Goal: Transaction & Acquisition: Purchase product/service

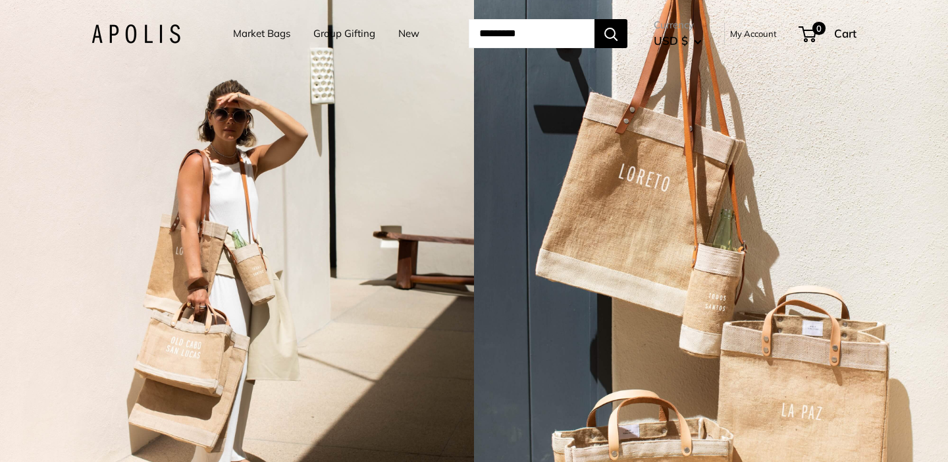
click at [256, 34] on link "Market Bags" at bounding box center [261, 33] width 57 height 18
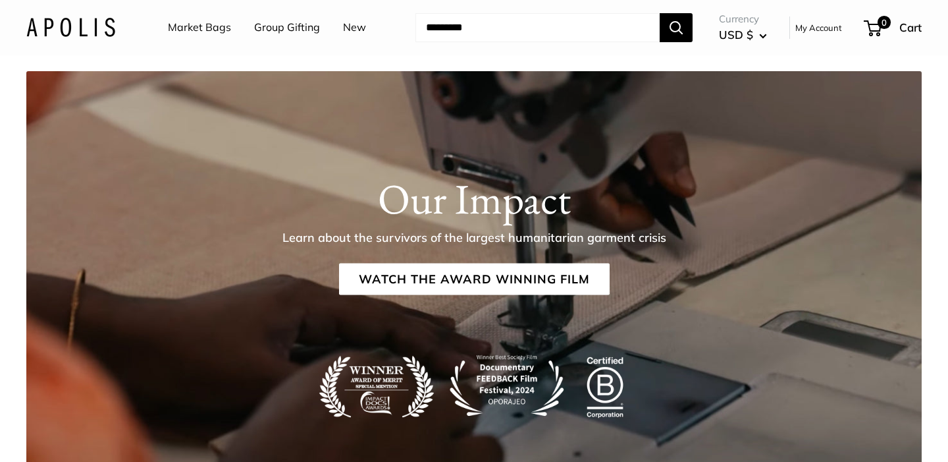
scroll to position [1828, 0]
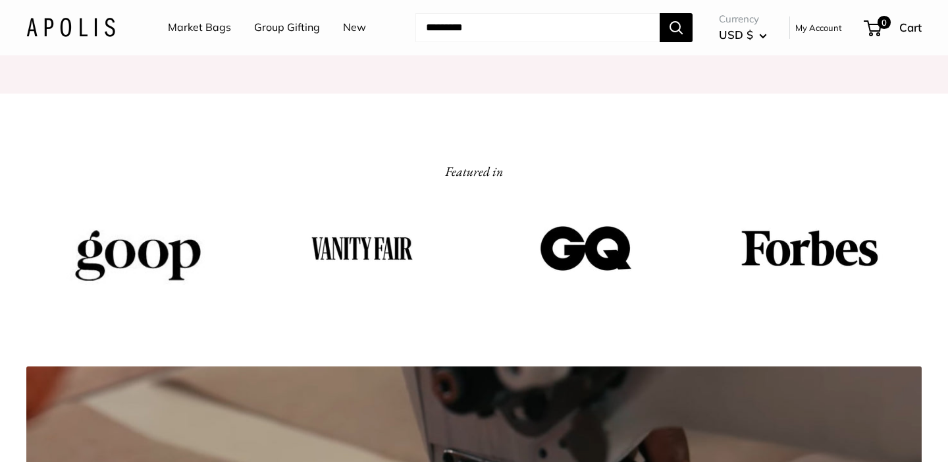
click at [208, 30] on link "Market Bags" at bounding box center [199, 28] width 63 height 20
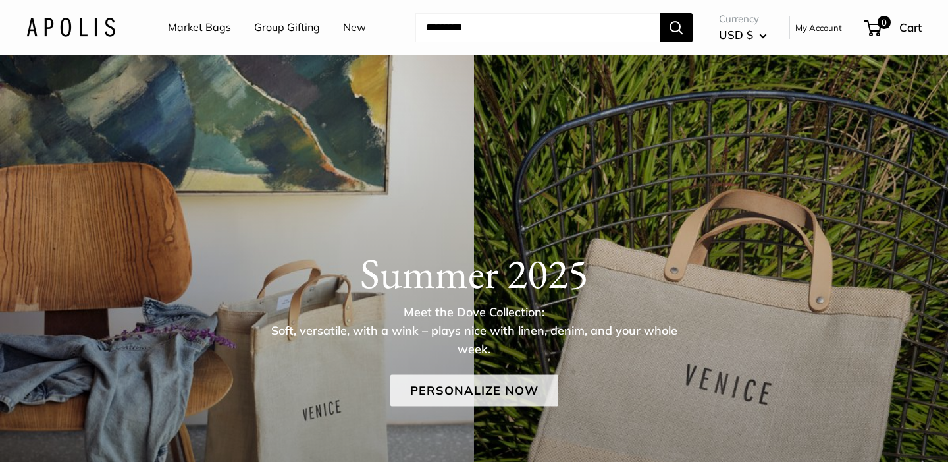
click at [483, 391] on link "Personalize Now" at bounding box center [475, 390] width 168 height 32
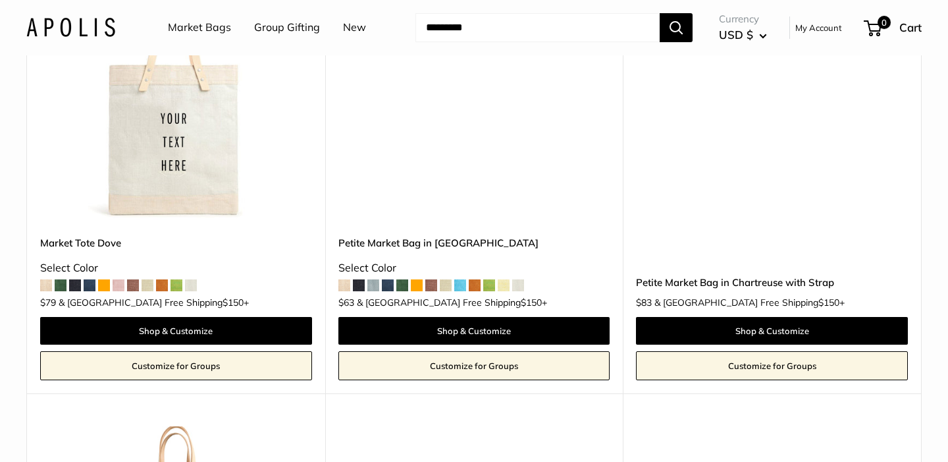
scroll to position [1722, 0]
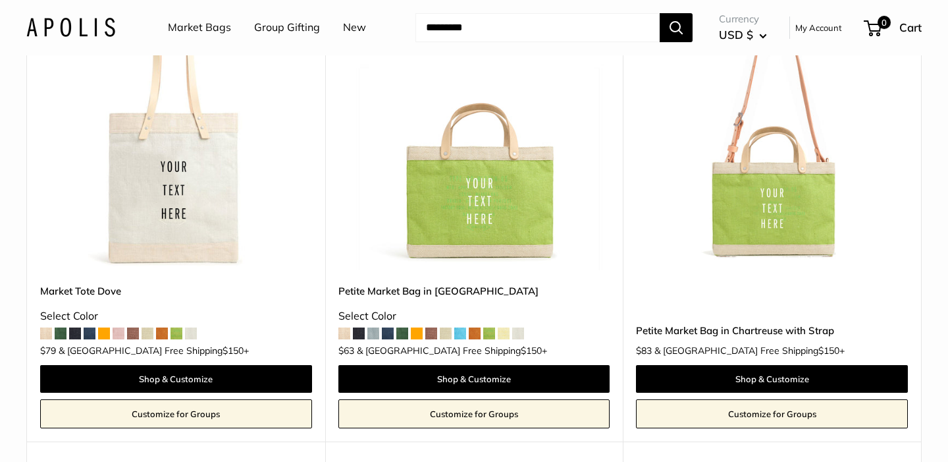
click at [420, 327] on span at bounding box center [417, 333] width 12 height 12
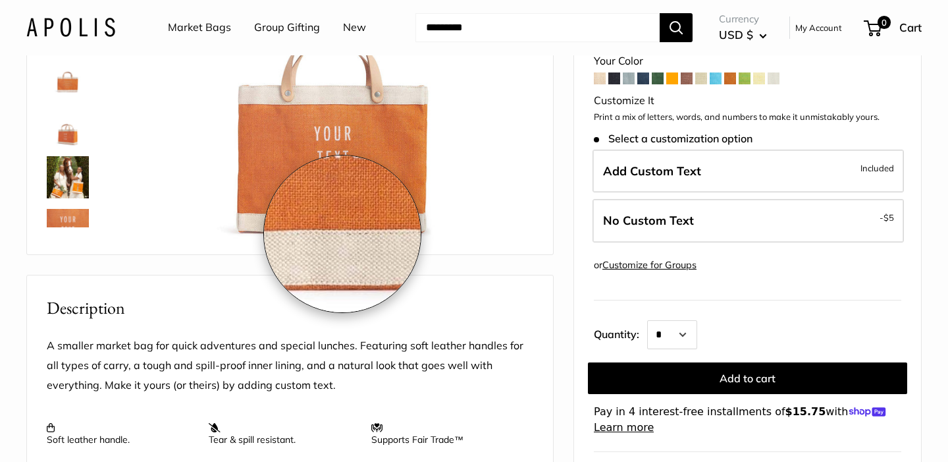
scroll to position [144, 0]
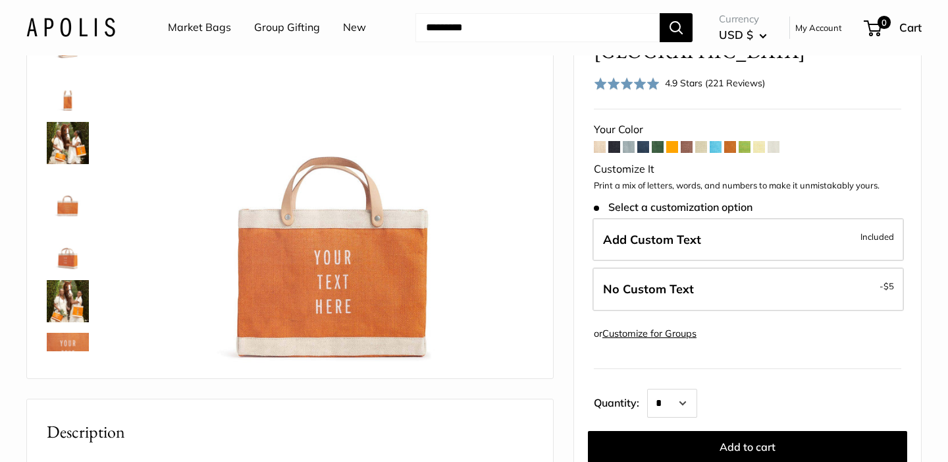
click at [742, 141] on span at bounding box center [745, 147] width 12 height 12
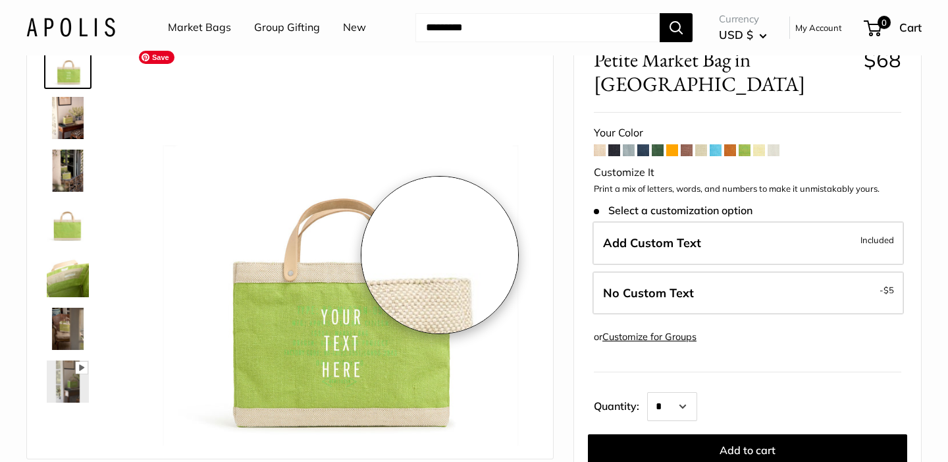
scroll to position [68, 0]
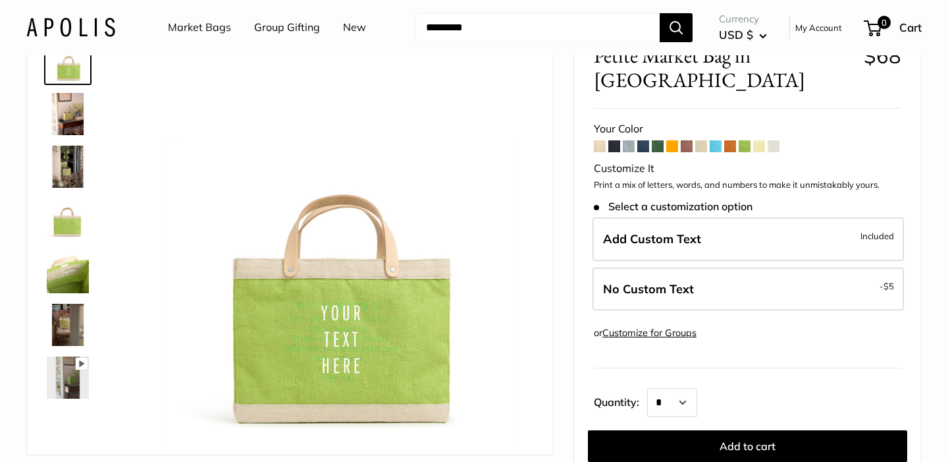
click at [762, 140] on span at bounding box center [759, 146] width 12 height 12
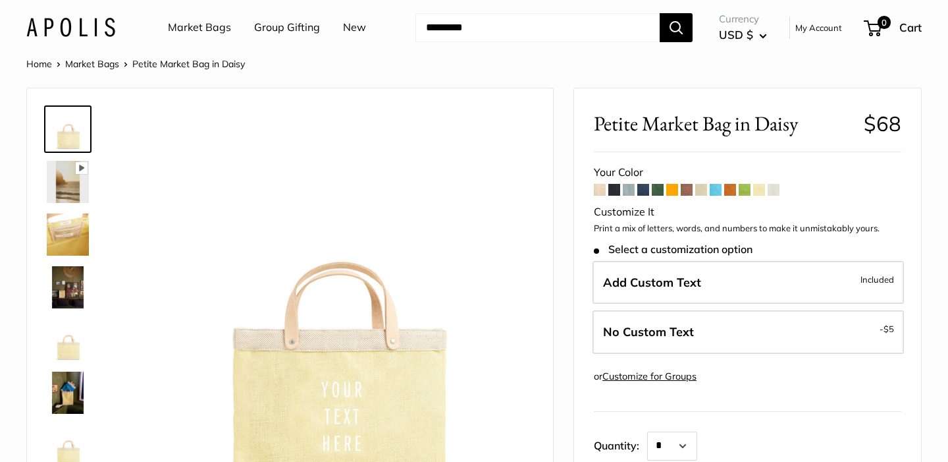
click at [601, 192] on span at bounding box center [600, 190] width 12 height 12
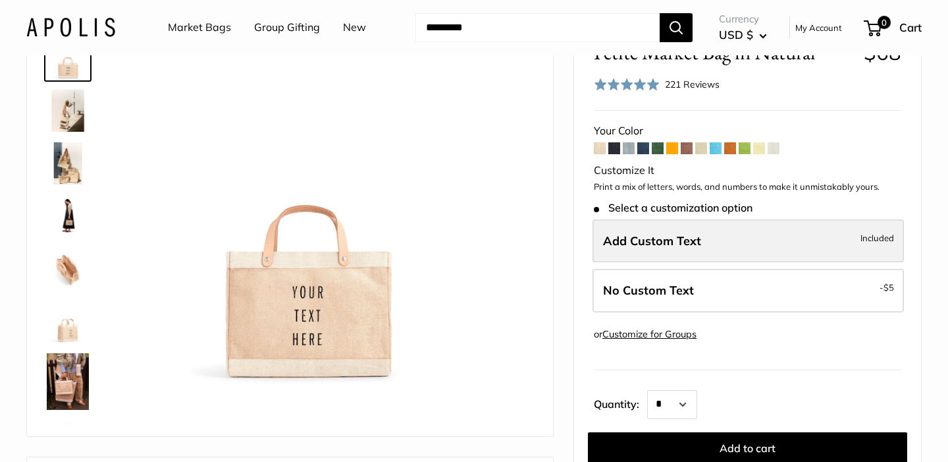
scroll to position [81, 0]
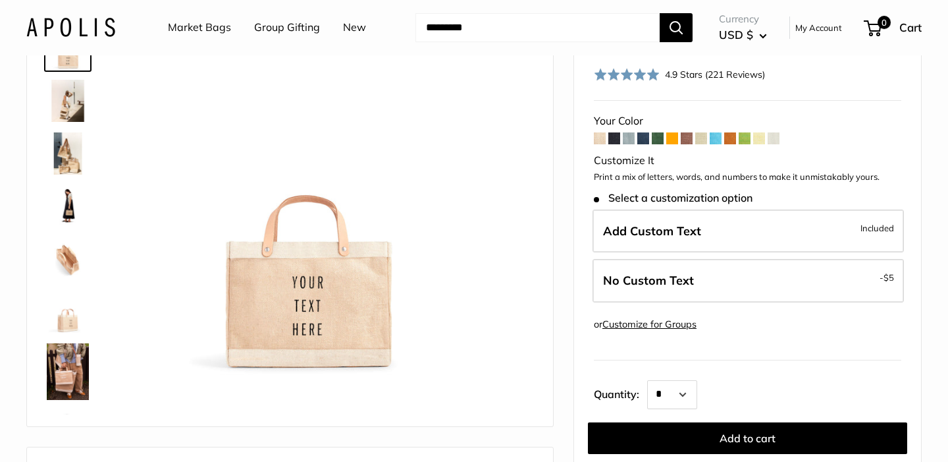
click at [662, 139] on span at bounding box center [658, 138] width 12 height 12
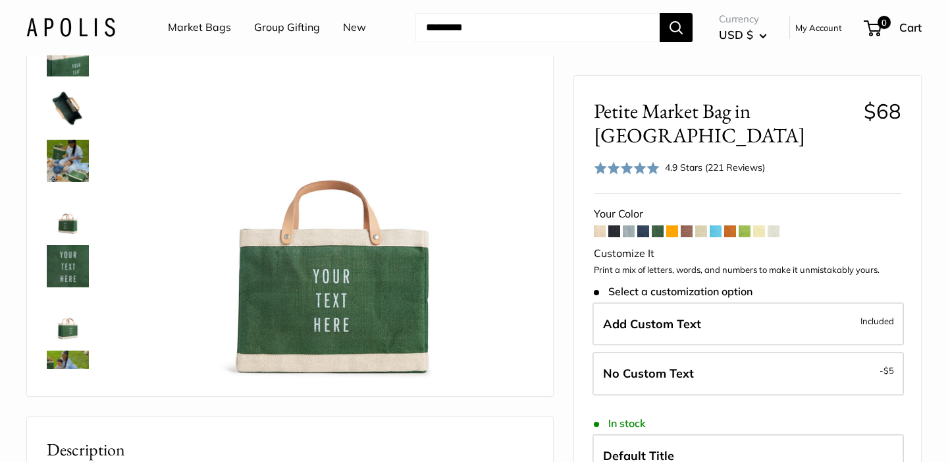
scroll to position [140, 0]
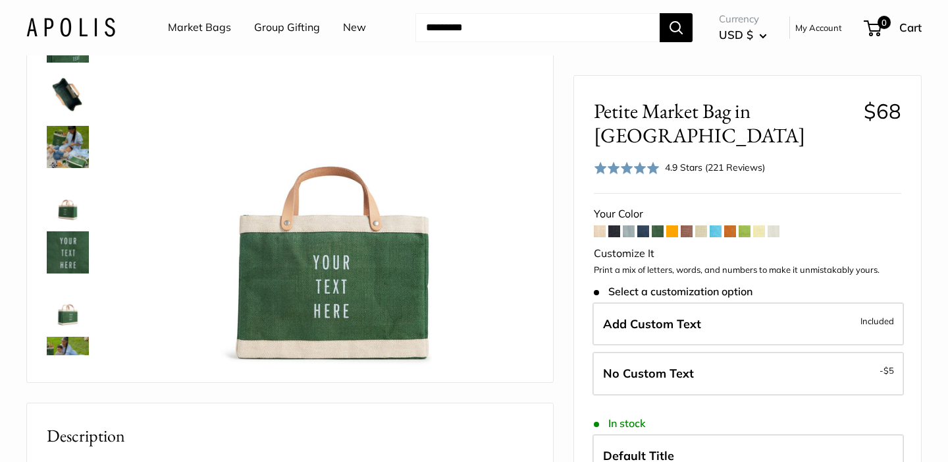
click at [667, 225] on span at bounding box center [673, 231] width 12 height 12
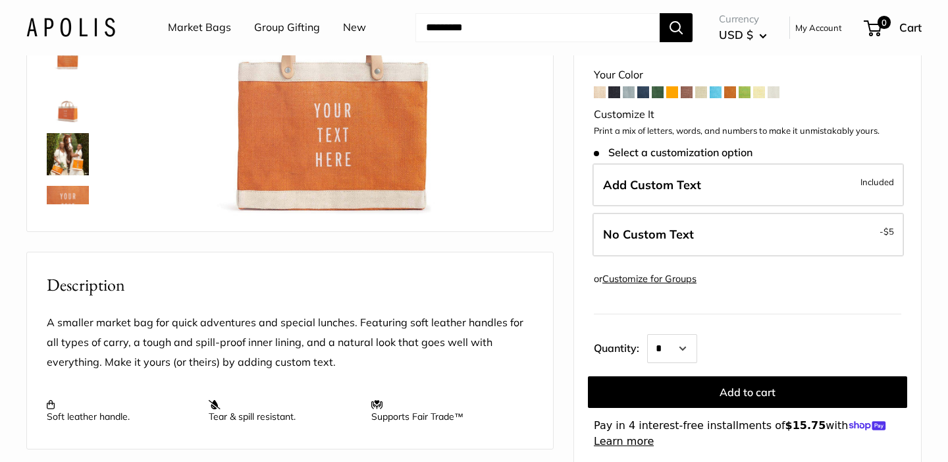
scroll to position [6, 0]
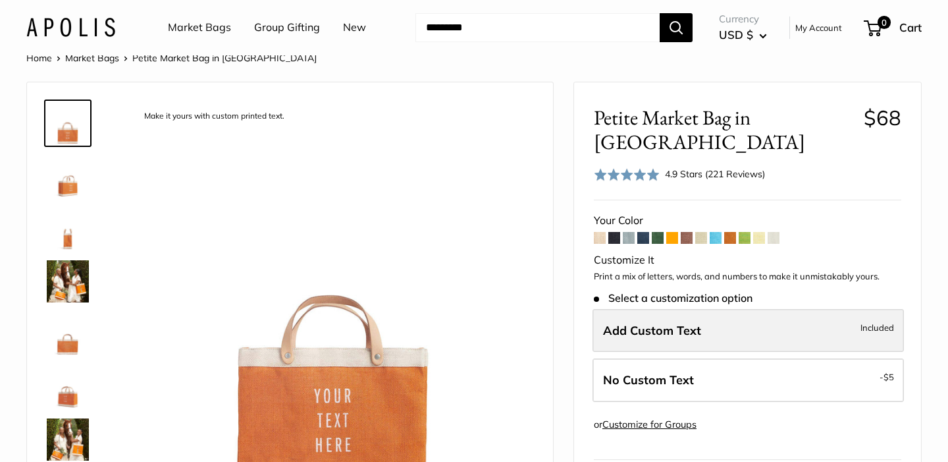
click at [676, 314] on label "Add Custom Text Included" at bounding box center [749, 330] width 312 height 43
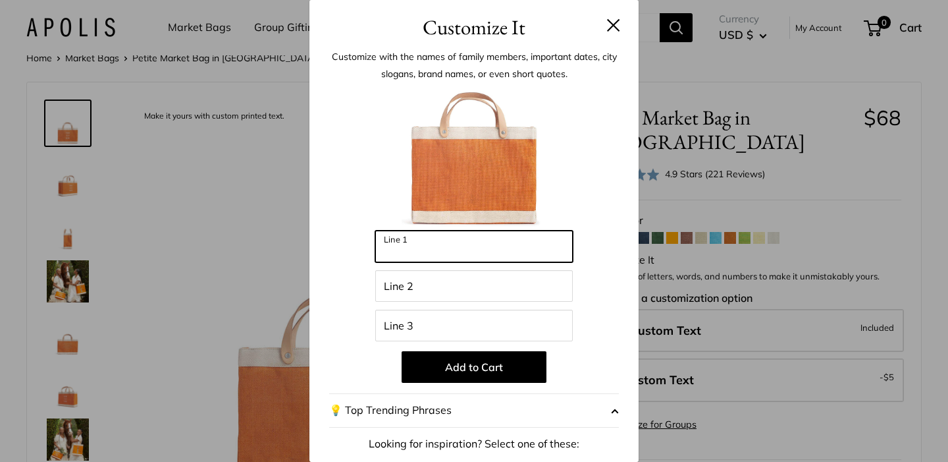
click at [493, 253] on input "Line 1" at bounding box center [474, 247] width 198 height 32
paste input "*******"
type input "*******"
click at [443, 245] on input "*******" at bounding box center [474, 247] width 198 height 32
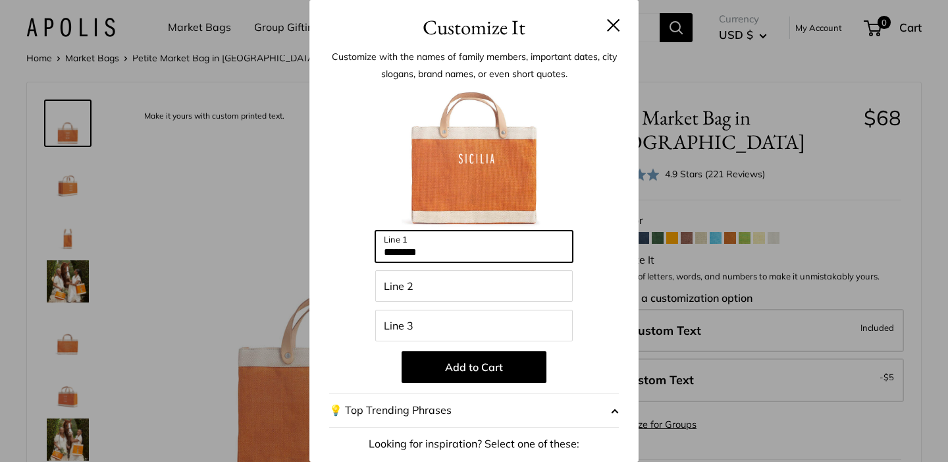
click at [443, 245] on input "*******" at bounding box center [474, 247] width 198 height 32
click at [444, 302] on div "Enter 39 letters Line 1 Line 2 Line 3 Add to Cart 💡 Top Trending Phrases Lookin…" at bounding box center [474, 354] width 290 height 537
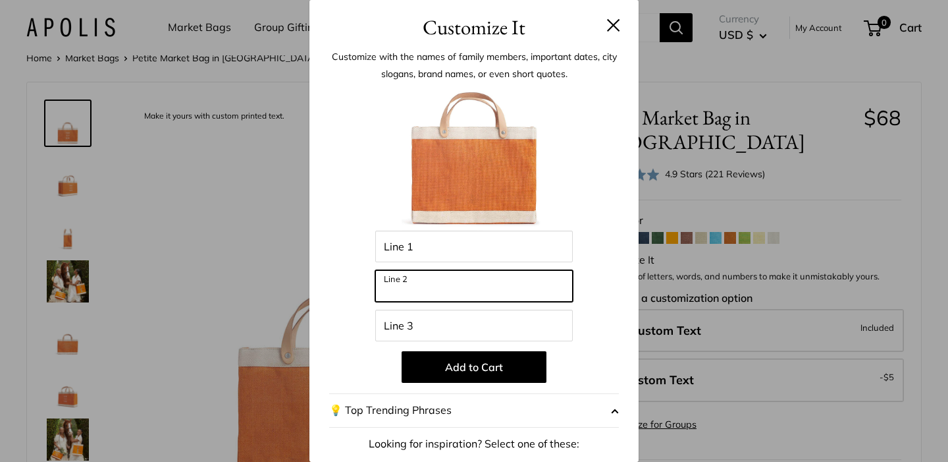
click at [430, 288] on input "Line 2" at bounding box center [474, 286] width 198 height 32
paste input "*******"
type input "**********"
click at [614, 18] on button at bounding box center [613, 24] width 13 height 13
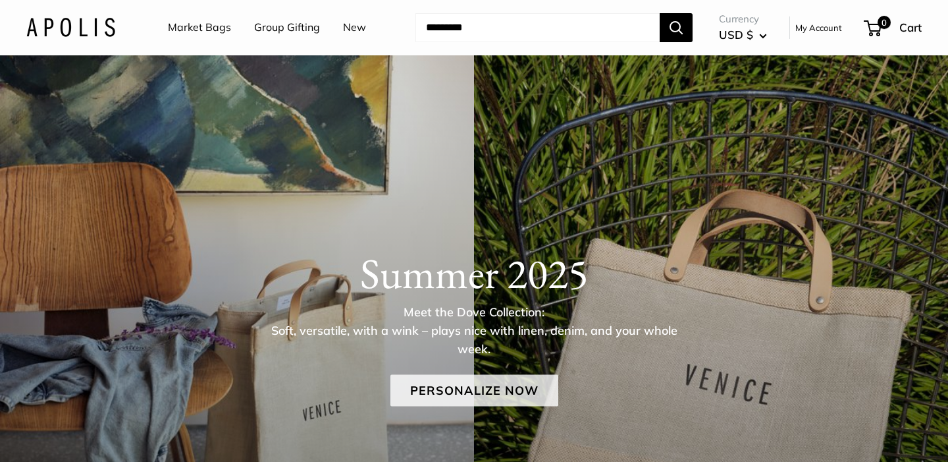
click at [469, 380] on link "Personalize Now" at bounding box center [475, 390] width 168 height 32
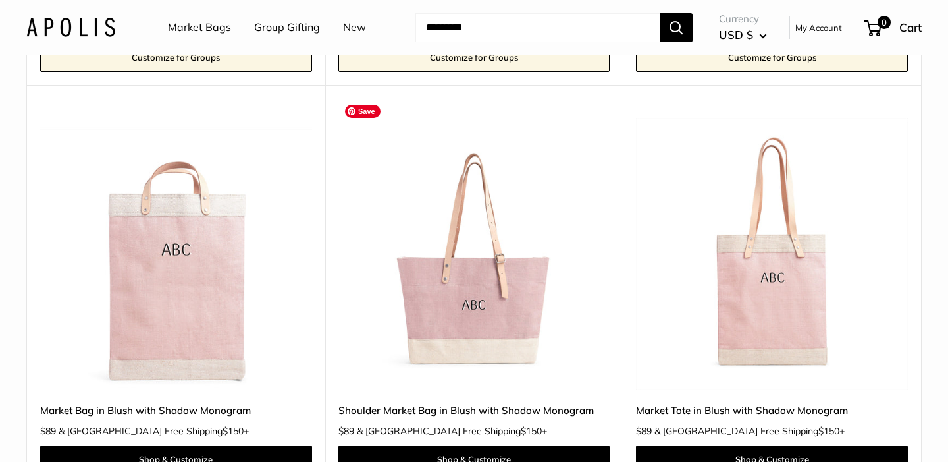
scroll to position [3030, 0]
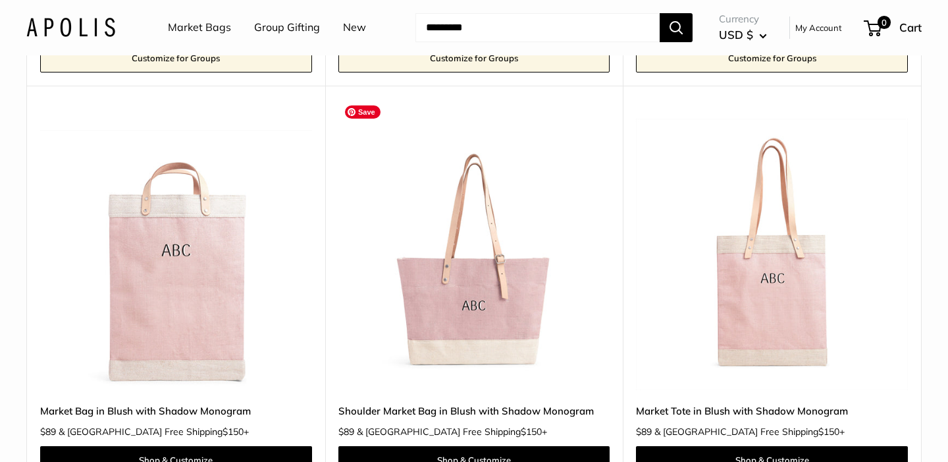
click at [0, 0] on img at bounding box center [0, 0] width 0 height 0
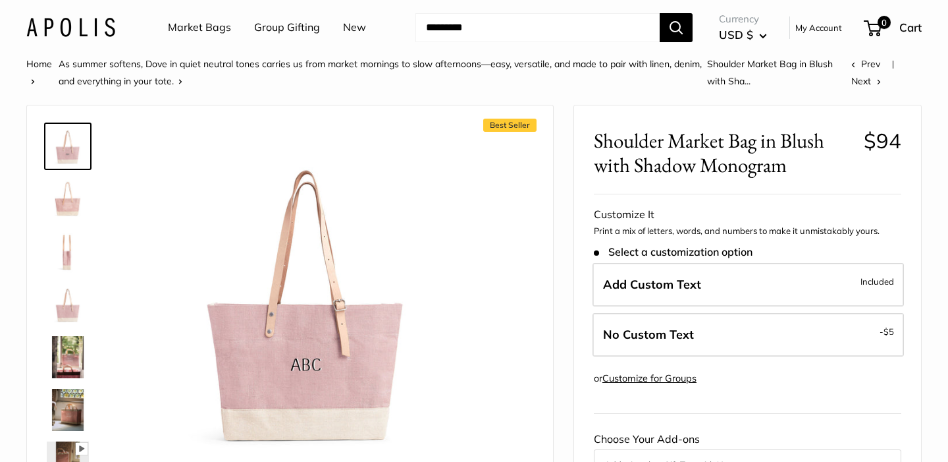
click at [200, 31] on link "Market Bags" at bounding box center [199, 28] width 63 height 20
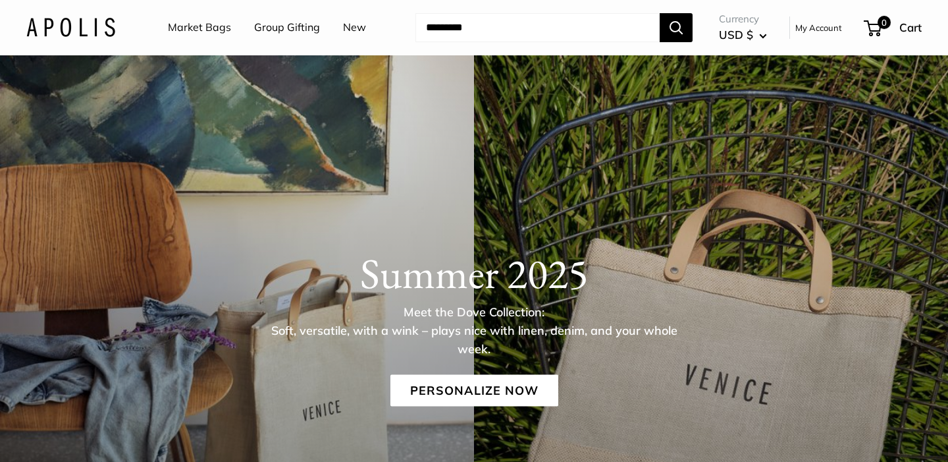
click at [304, 31] on link "Group Gifting" at bounding box center [287, 28] width 66 height 20
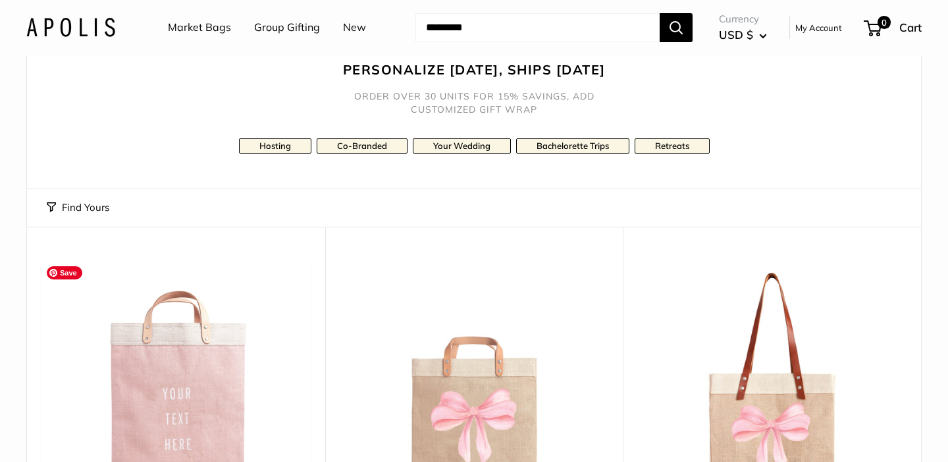
scroll to position [26, 0]
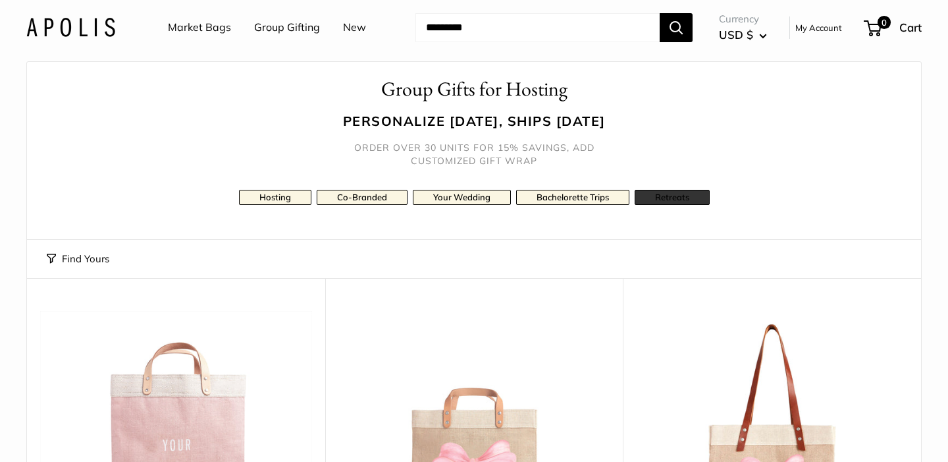
click at [694, 193] on link "Retreats" at bounding box center [672, 197] width 75 height 15
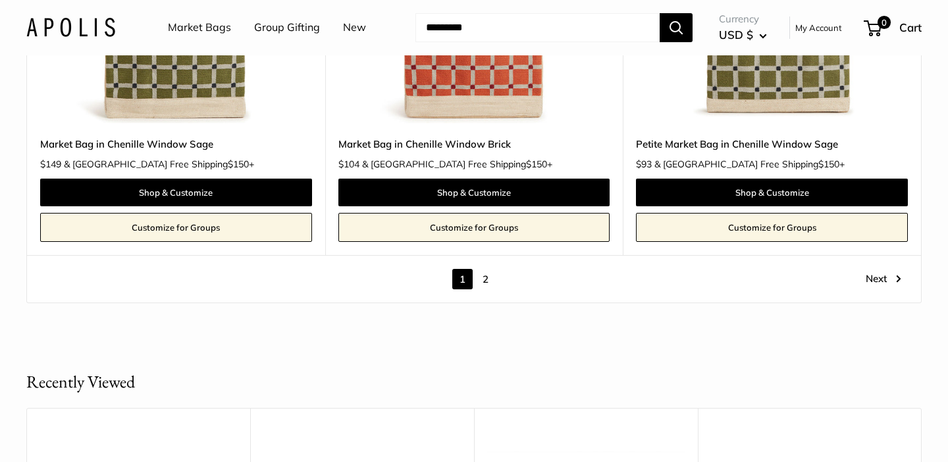
scroll to position [7366, 0]
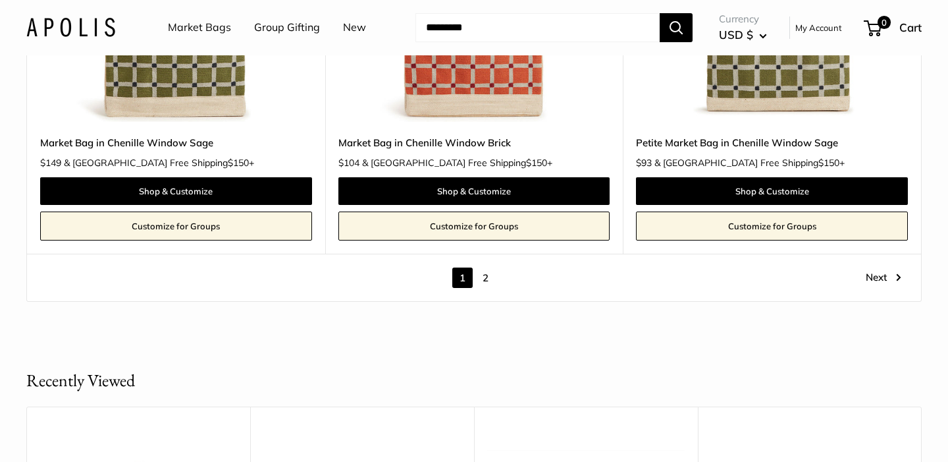
click at [485, 278] on link "2" at bounding box center [486, 277] width 20 height 20
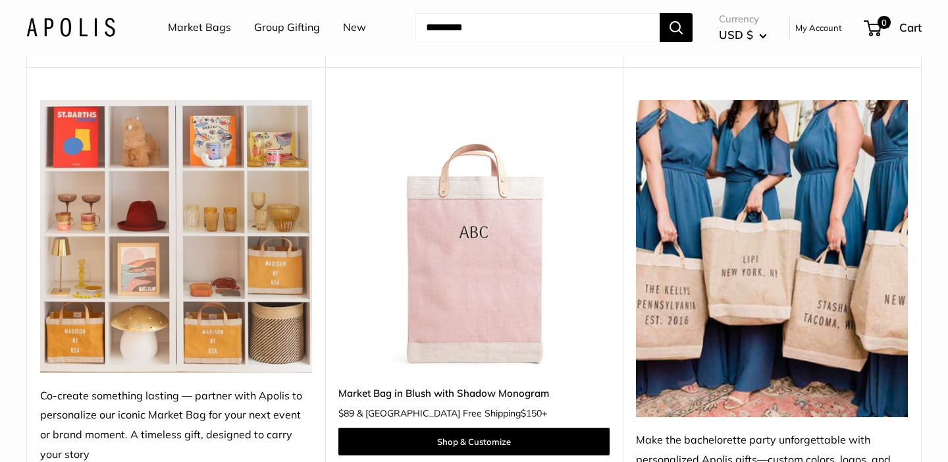
scroll to position [1811, 0]
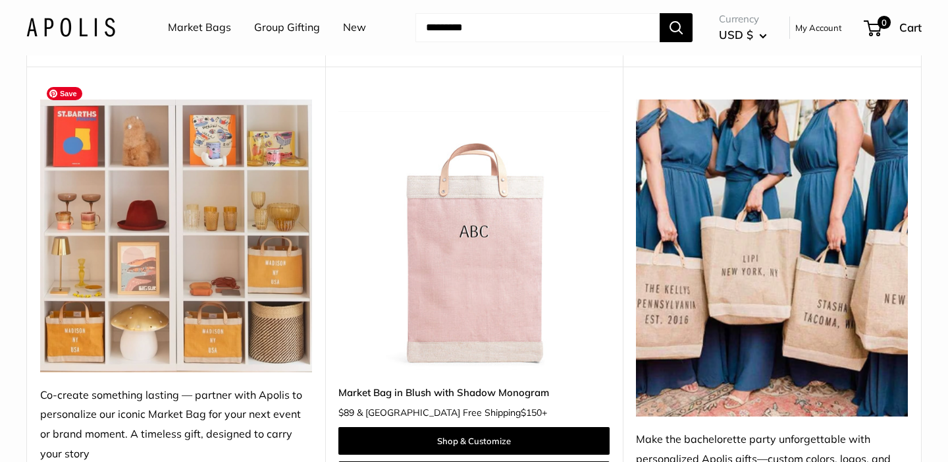
click at [138, 163] on img at bounding box center [176, 235] width 272 height 272
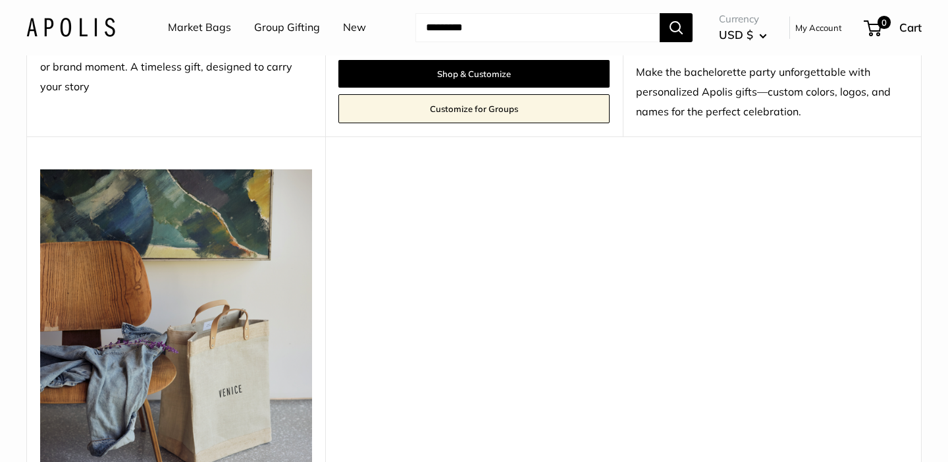
scroll to position [2179, 0]
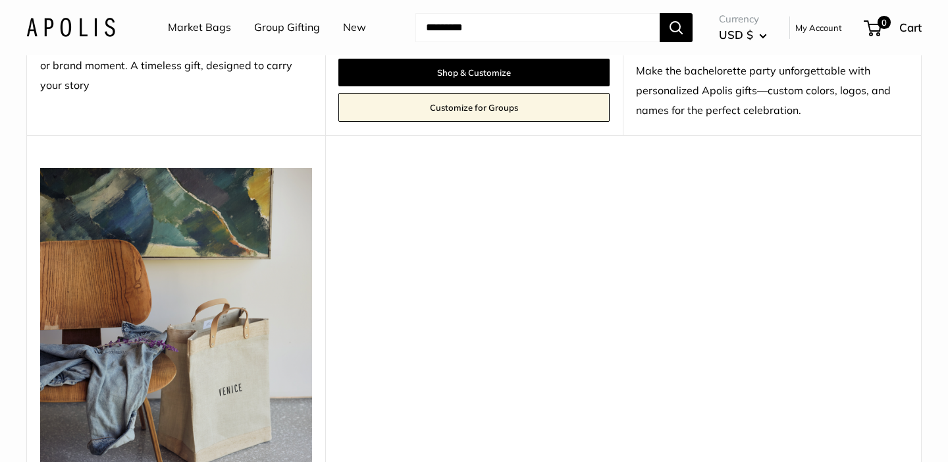
click at [448, 93] on link "Customize for Groups" at bounding box center [475, 107] width 272 height 29
click at [450, 97] on link "Customize for Groups" at bounding box center [475, 107] width 272 height 29
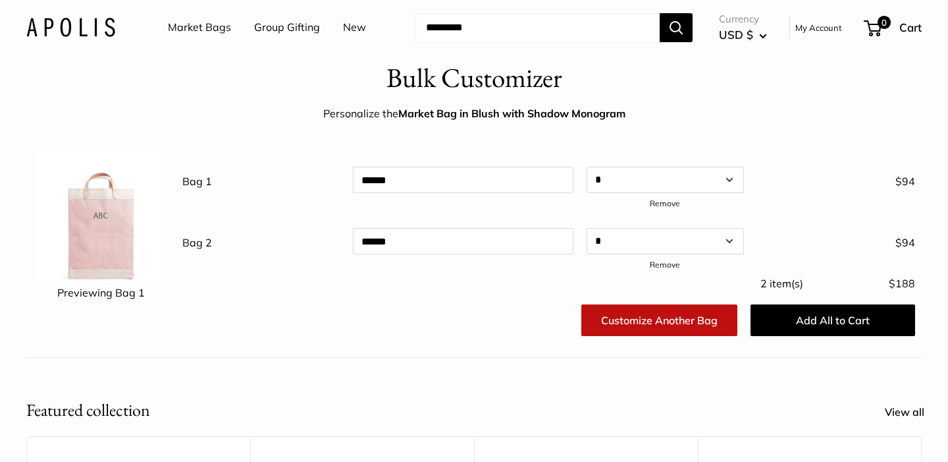
scroll to position [26, 0]
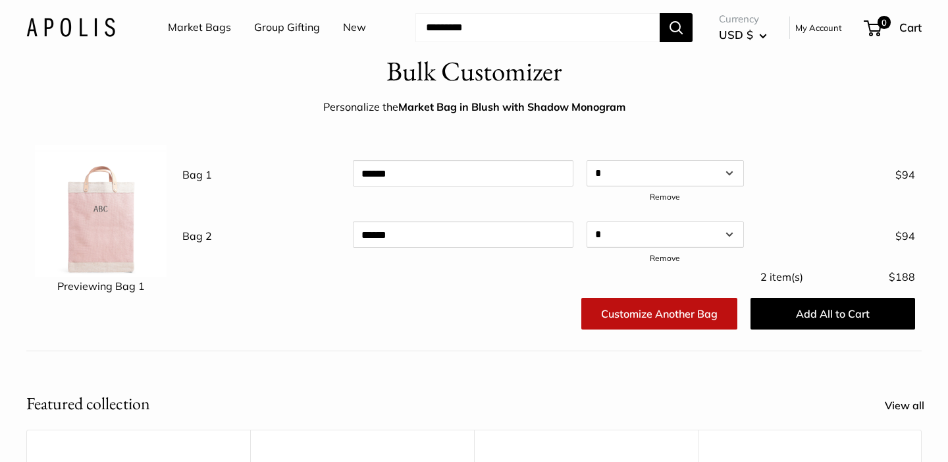
click at [288, 32] on link "Group Gifting" at bounding box center [287, 28] width 66 height 20
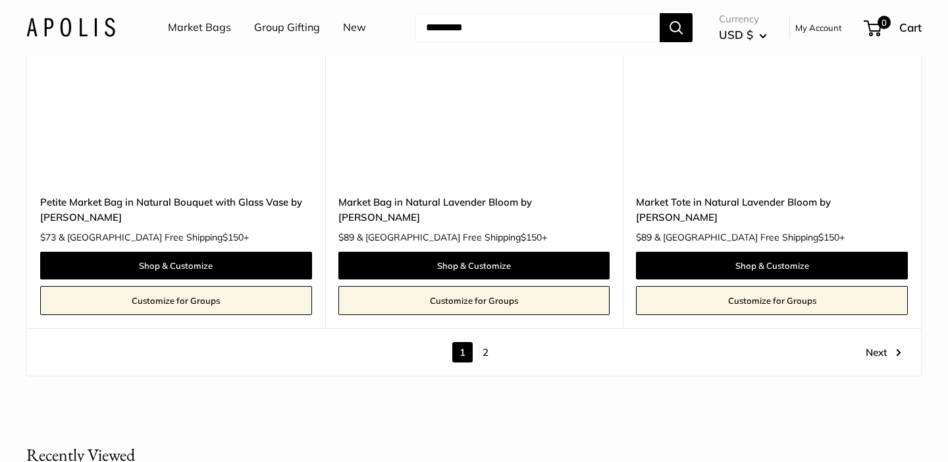
scroll to position [7368, 0]
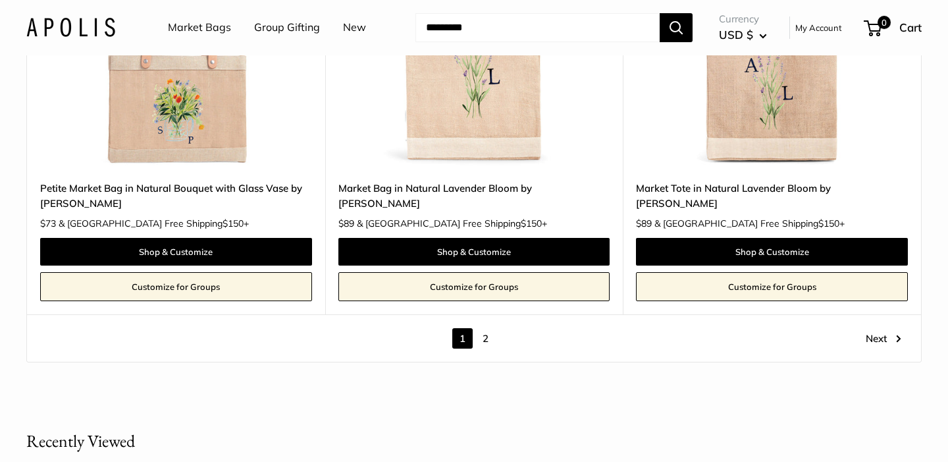
click at [482, 337] on link "2" at bounding box center [486, 338] width 20 height 20
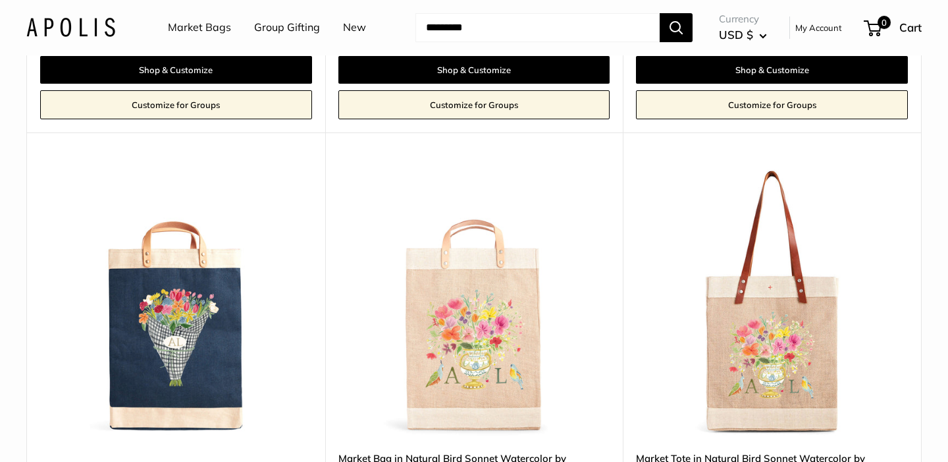
scroll to position [1594, 0]
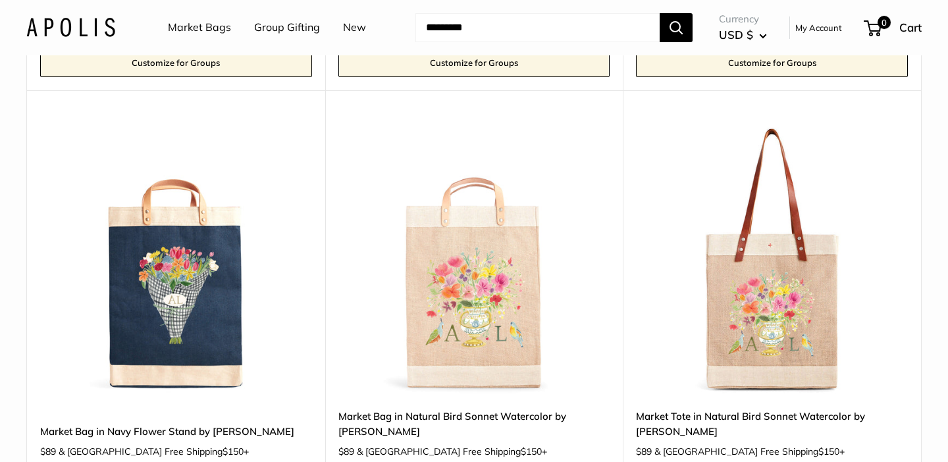
click at [296, 23] on link "Group Gifting" at bounding box center [287, 28] width 66 height 20
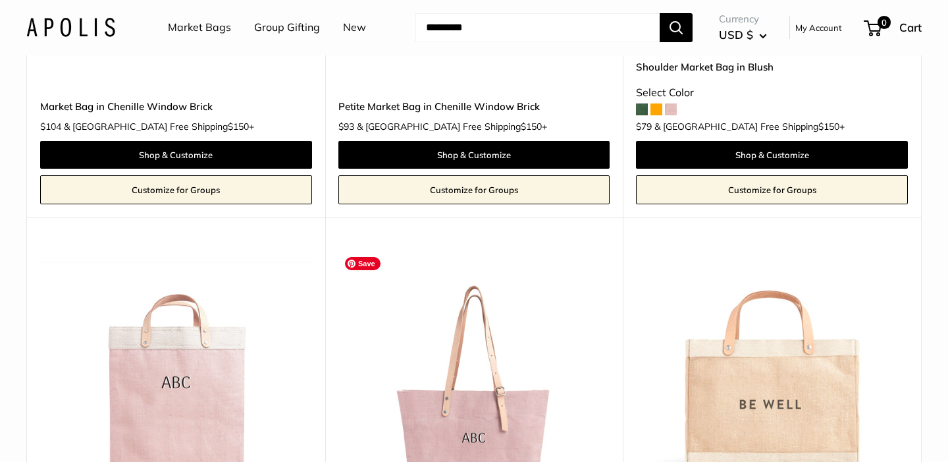
scroll to position [762, 0]
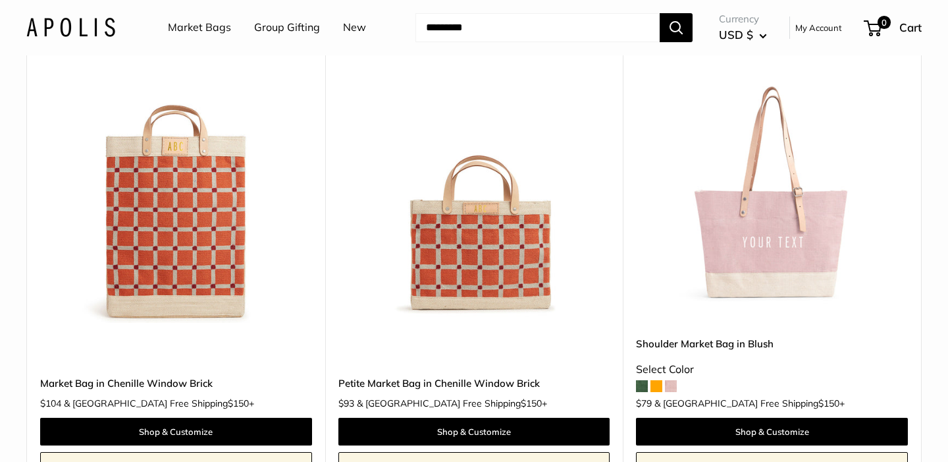
click at [657, 385] on span at bounding box center [657, 386] width 12 height 12
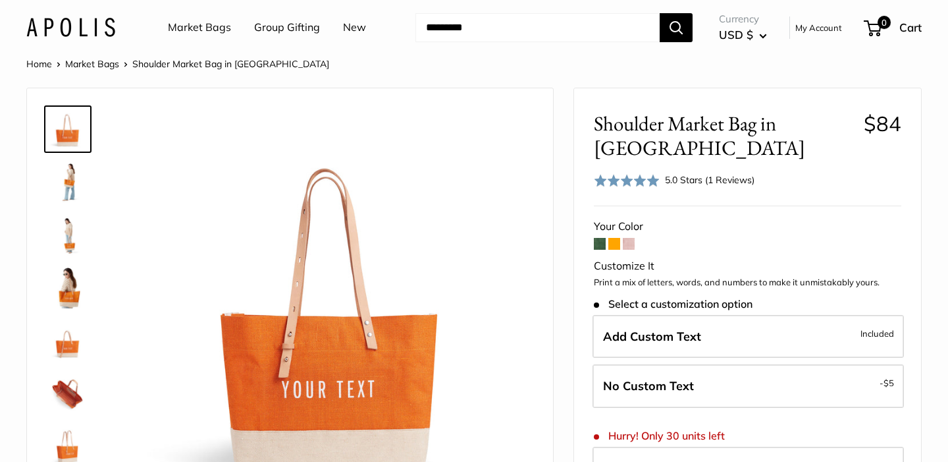
click at [615, 238] on span at bounding box center [615, 244] width 12 height 12
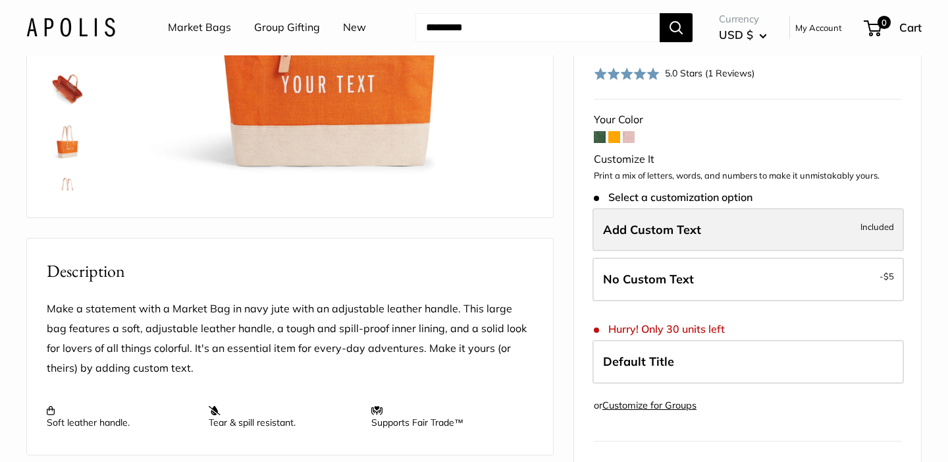
scroll to position [246, 0]
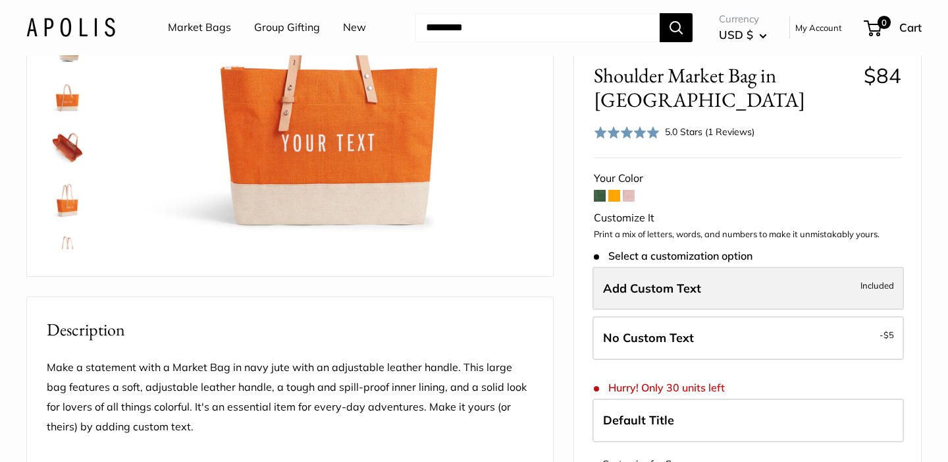
click at [663, 295] on span "Add Custom Text" at bounding box center [652, 287] width 98 height 15
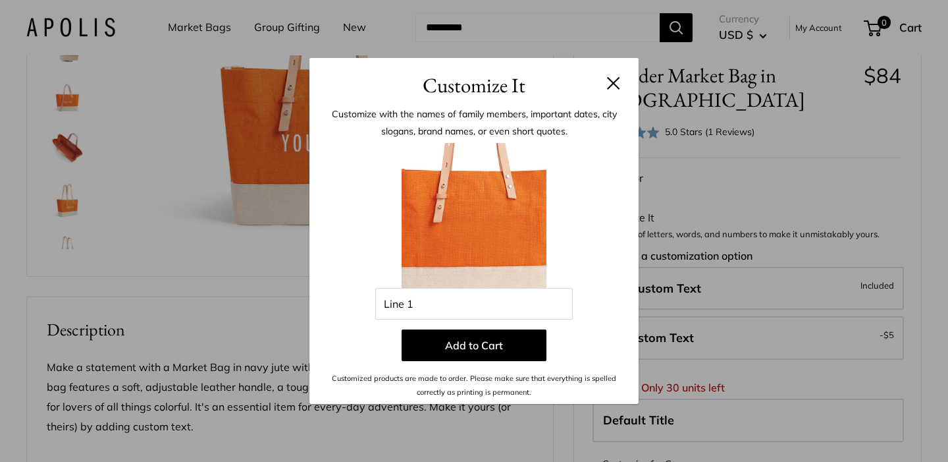
click at [731, 354] on div "Customize It Customize with the names of family members, important dates, city …" at bounding box center [474, 231] width 948 height 462
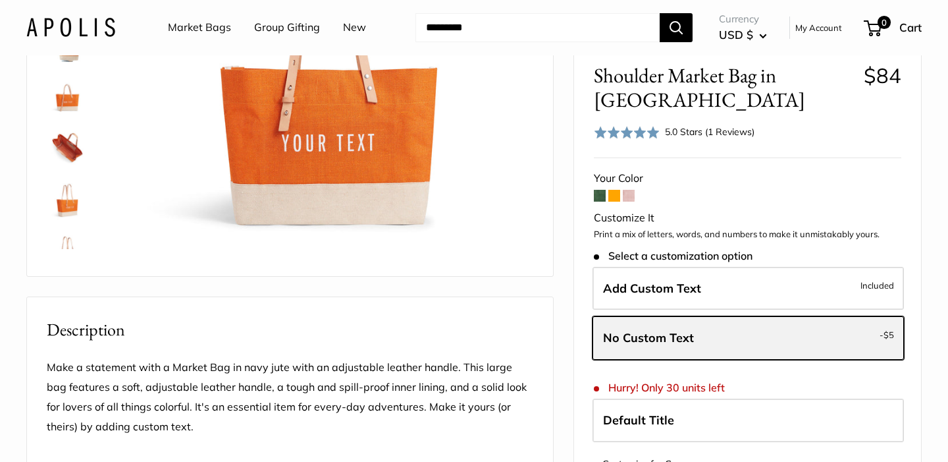
click at [647, 345] on span "No Custom Text" at bounding box center [648, 337] width 91 height 15
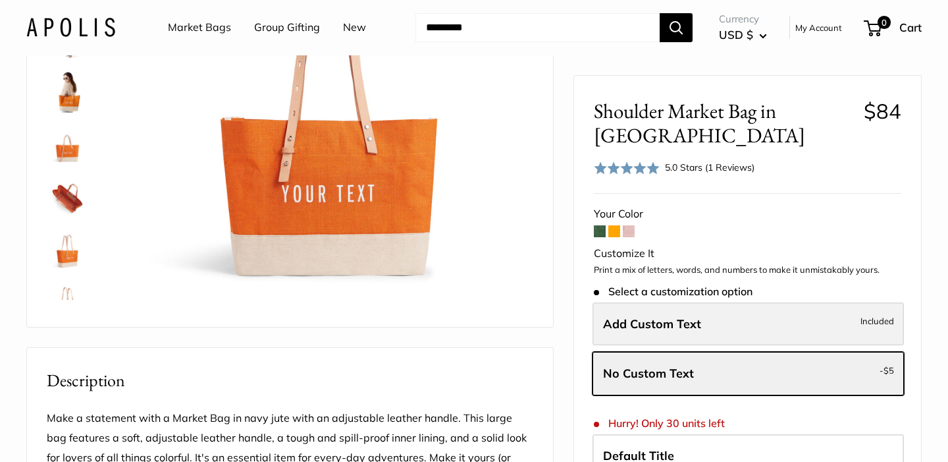
scroll to position [186, 0]
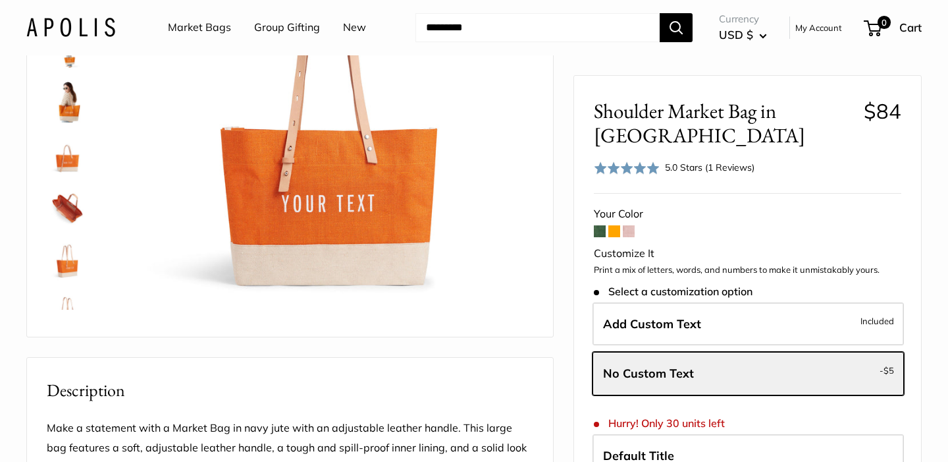
click at [70, 217] on img at bounding box center [68, 207] width 42 height 42
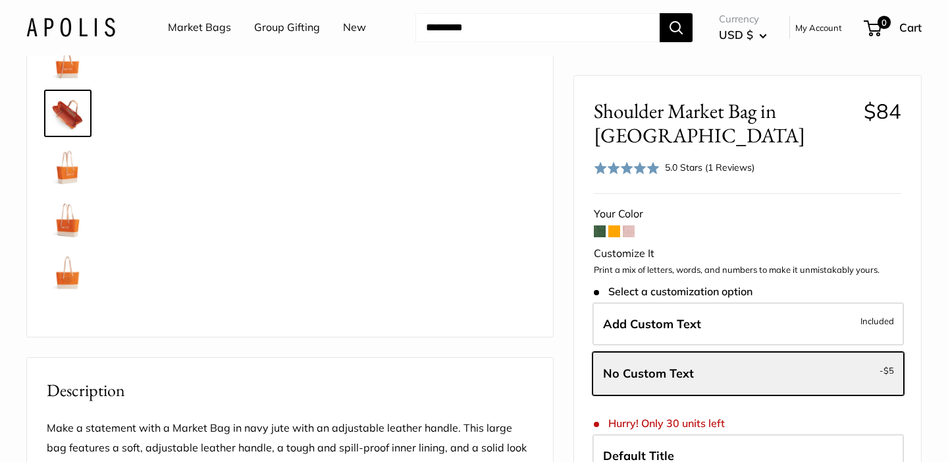
click at [69, 178] on img at bounding box center [68, 166] width 42 height 42
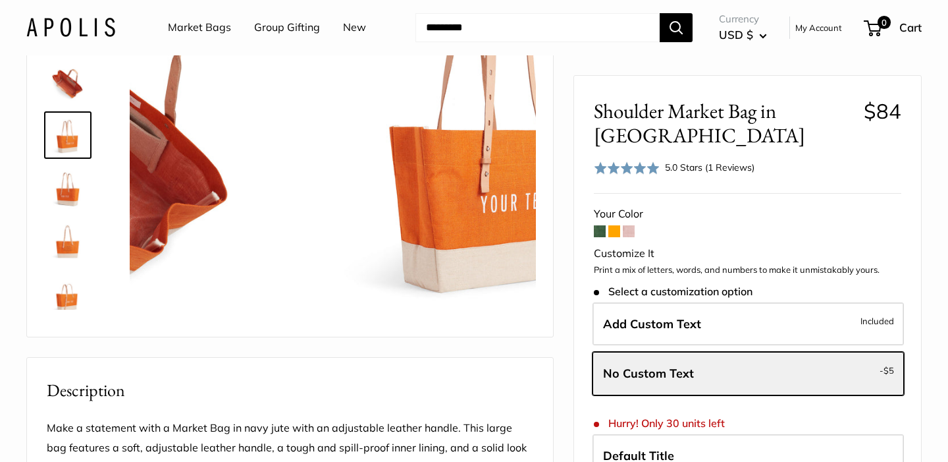
scroll to position [146, 0]
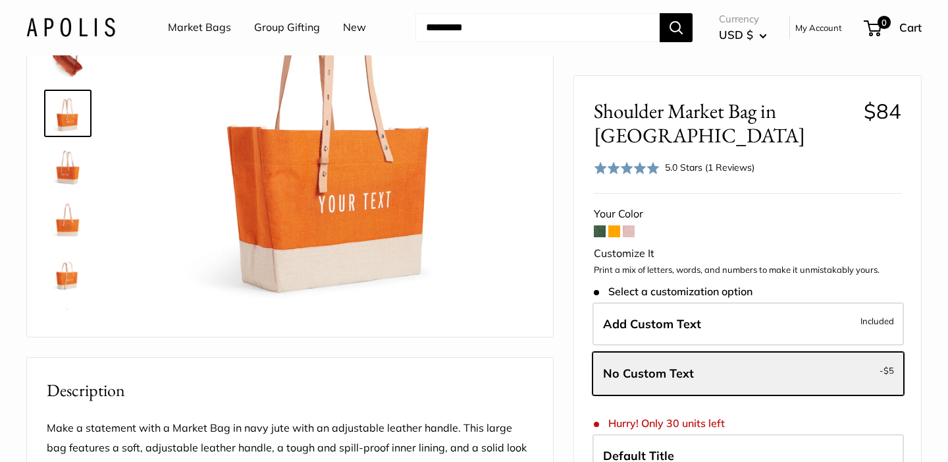
click at [599, 225] on span at bounding box center [600, 231] width 12 height 12
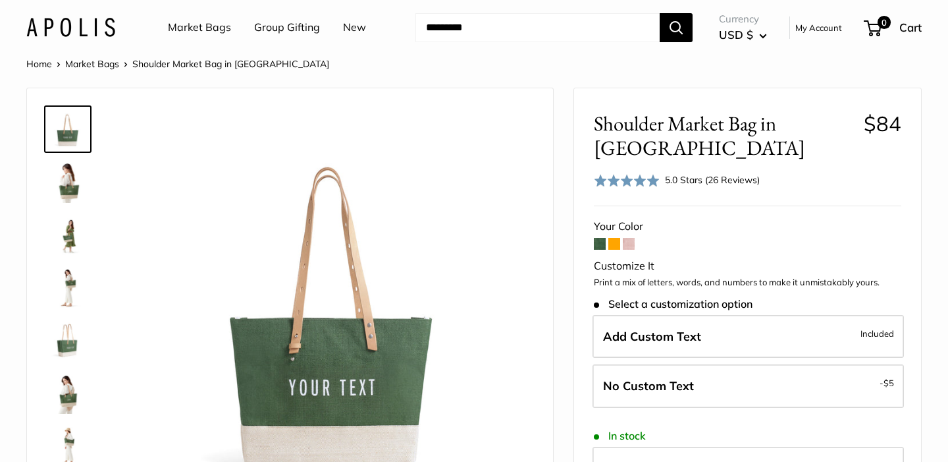
click at [615, 246] on span at bounding box center [615, 244] width 12 height 12
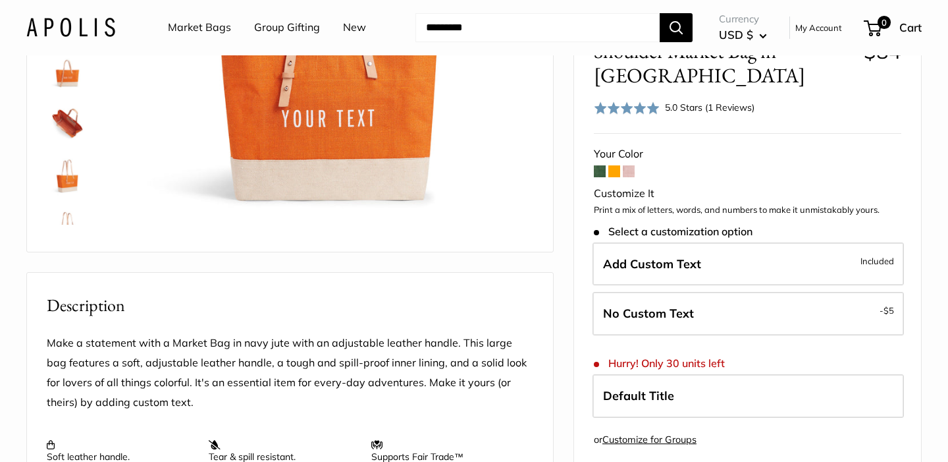
scroll to position [150, 0]
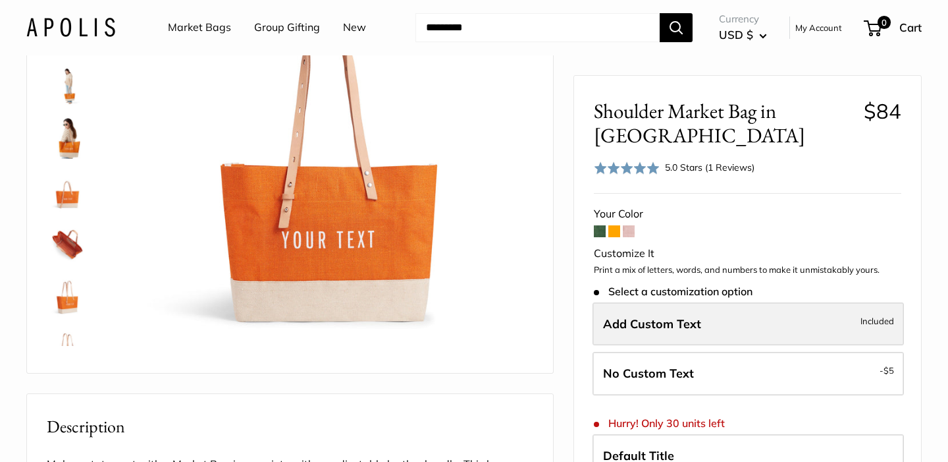
click at [645, 316] on span "Add Custom Text" at bounding box center [652, 323] width 98 height 15
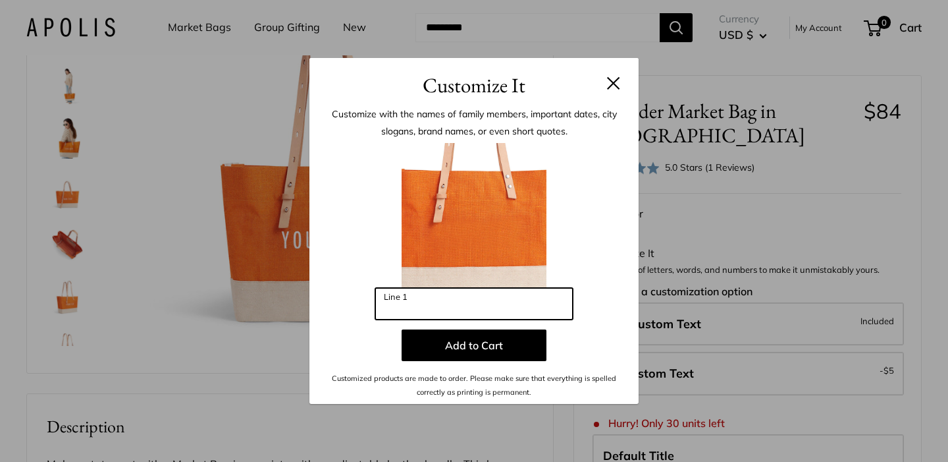
click at [447, 310] on input "Line 1" at bounding box center [474, 304] width 198 height 32
drag, startPoint x: 412, startPoint y: 312, endPoint x: 351, endPoint y: 308, distance: 61.4
click at [352, 308] on div "**********" at bounding box center [474, 271] width 290 height 256
paste input "text"
type input "*"
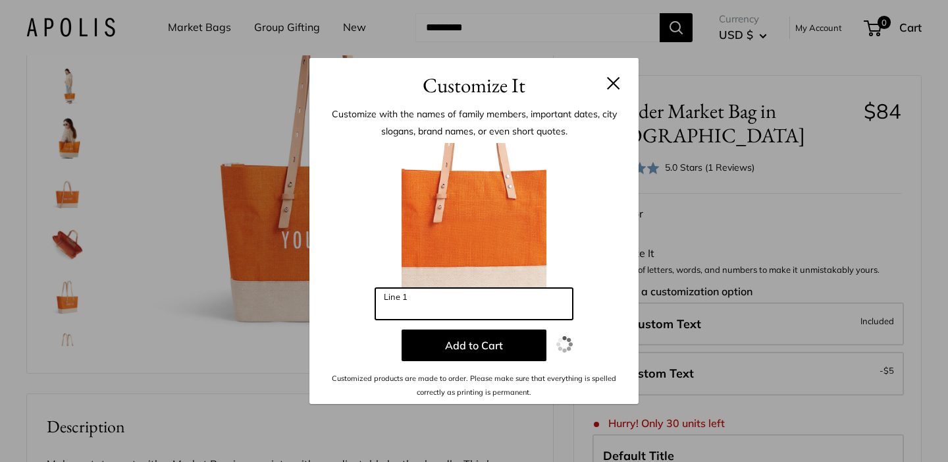
paste input "*******"
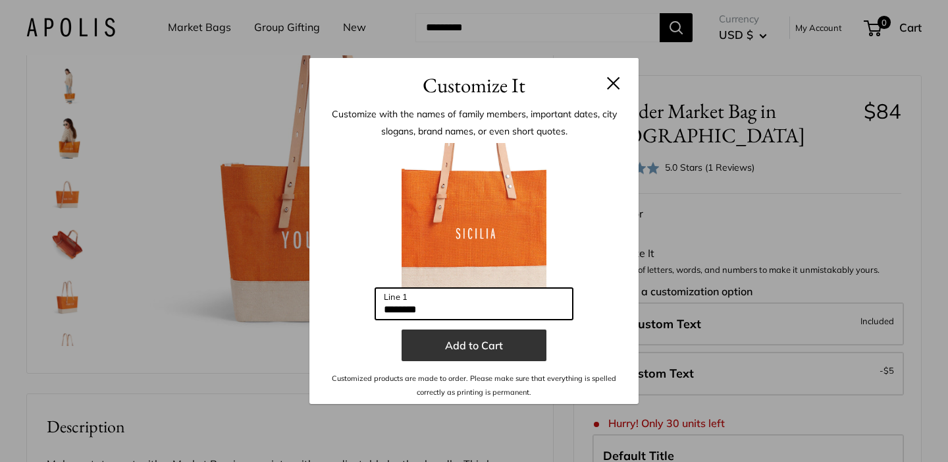
type input "*******"
click at [477, 342] on button "Add to Cart" at bounding box center [474, 345] width 145 height 32
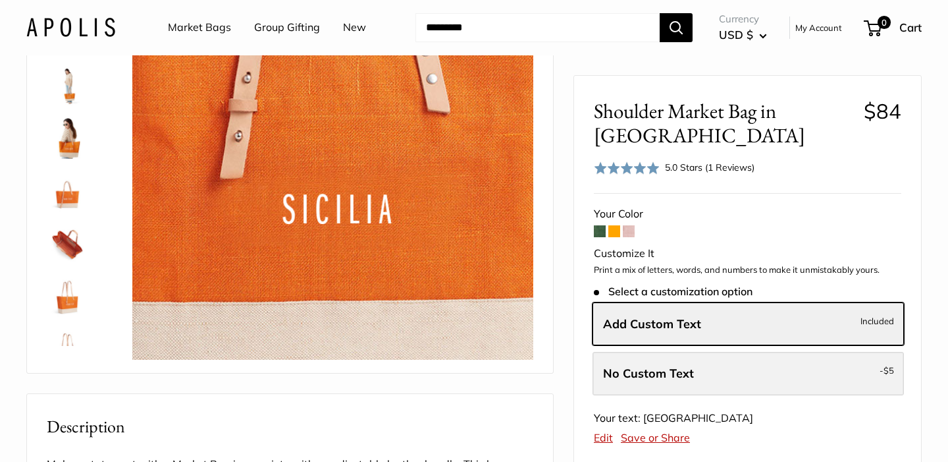
click at [684, 366] on span "No Custom Text" at bounding box center [648, 373] width 91 height 15
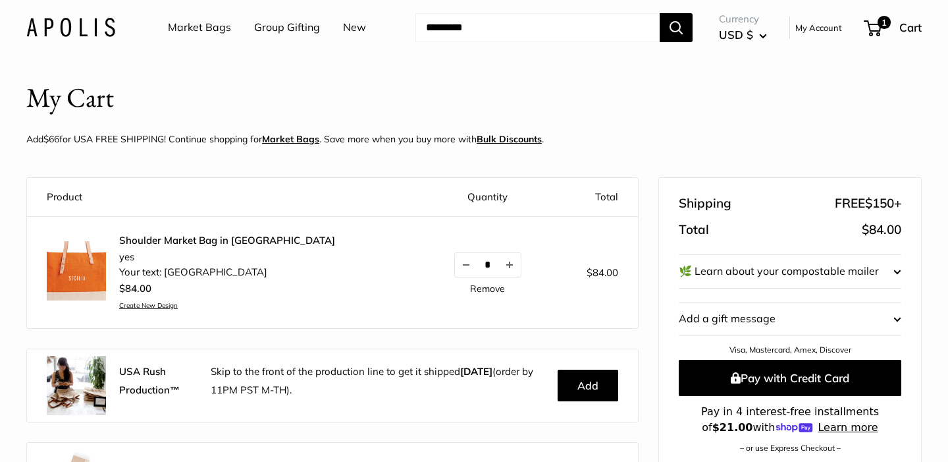
click at [82, 281] on img at bounding box center [76, 270] width 59 height 59
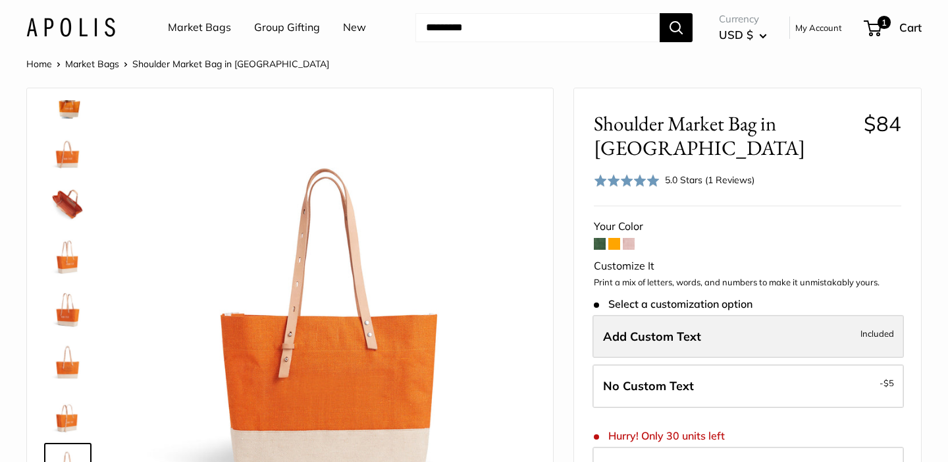
click at [688, 315] on label "Add Custom Text Included" at bounding box center [749, 336] width 312 height 43
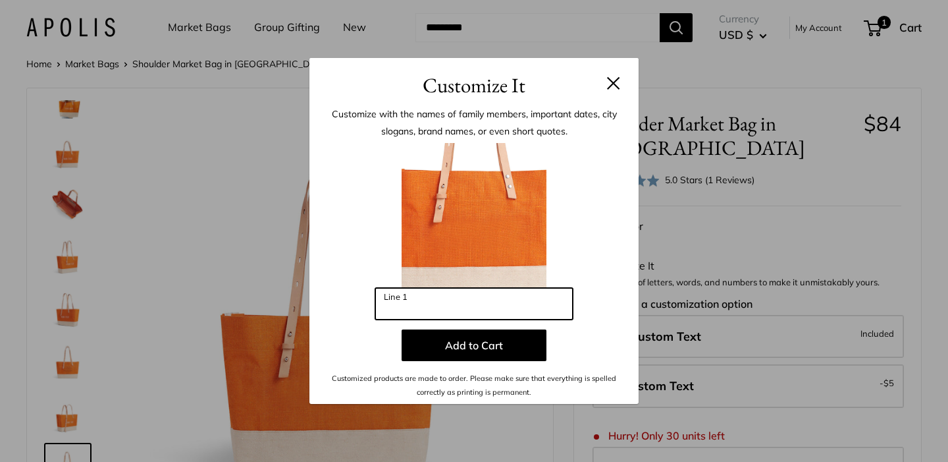
click at [431, 305] on input "Line 1" at bounding box center [474, 304] width 198 height 32
paste input "*******"
type input "*******"
click at [594, 329] on p "Add to Cart" at bounding box center [474, 345] width 290 height 32
click at [611, 81] on button at bounding box center [613, 82] width 13 height 13
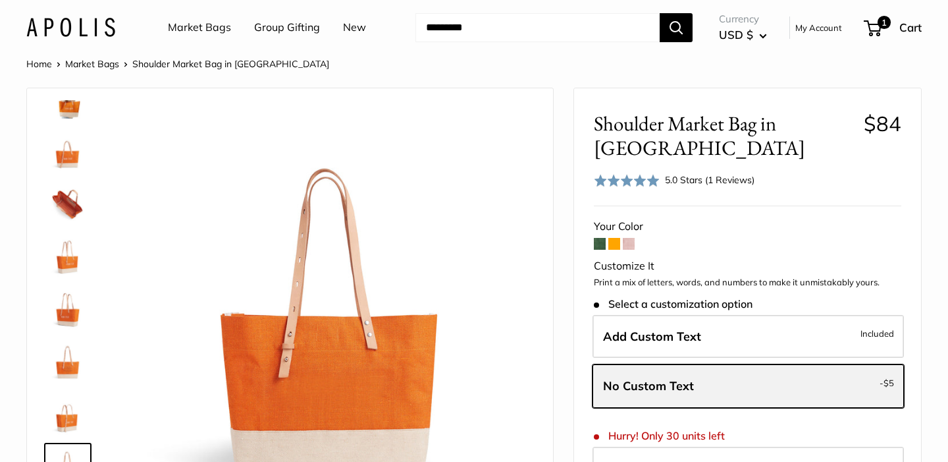
click at [676, 378] on span "No Custom Text" at bounding box center [648, 385] width 91 height 15
click at [638, 378] on span "No Custom Text" at bounding box center [648, 385] width 91 height 15
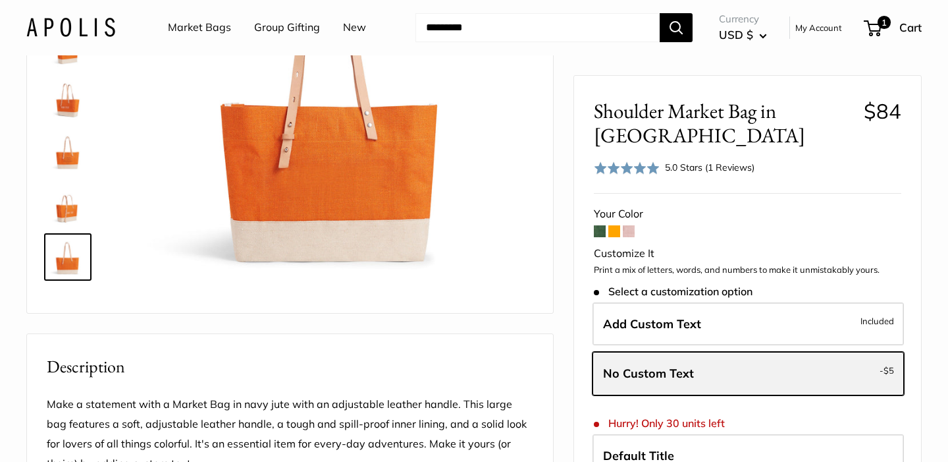
scroll to position [223, 0]
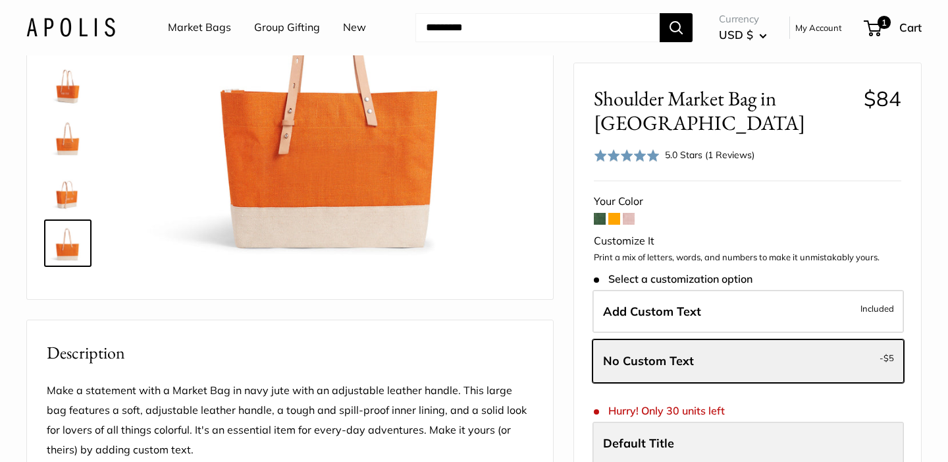
click at [679, 434] on label "Default Title" at bounding box center [749, 443] width 312 height 43
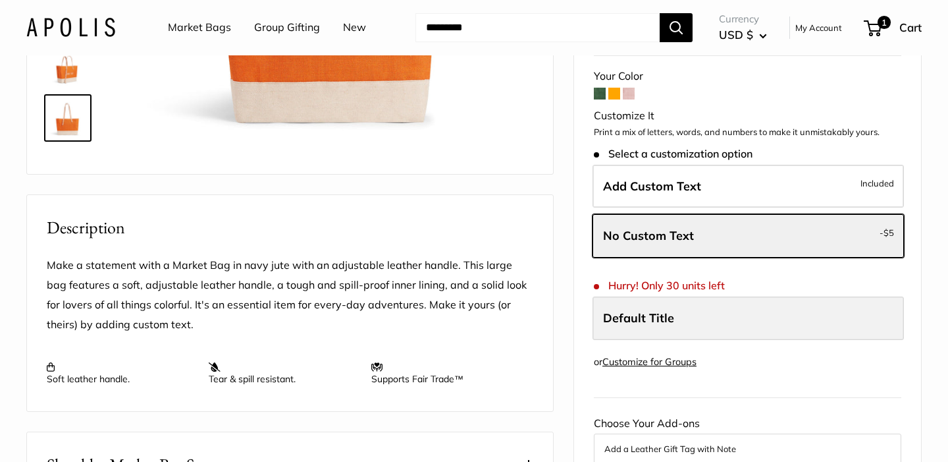
scroll to position [352, 0]
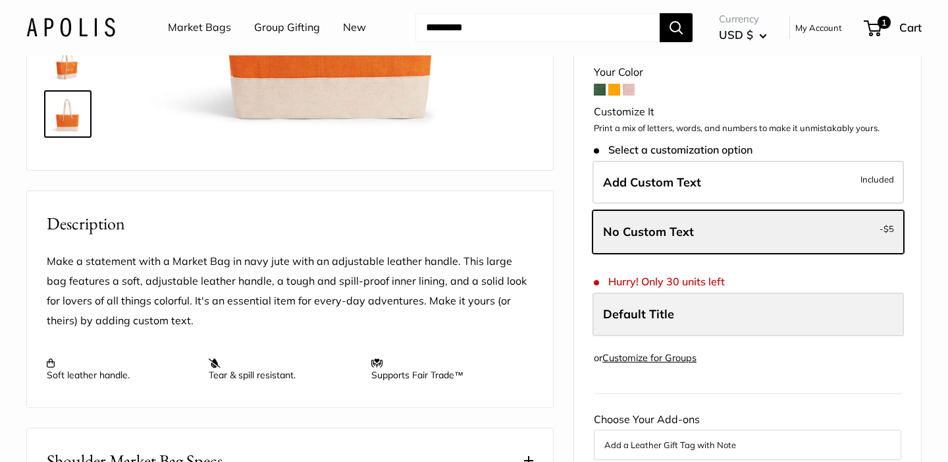
click at [671, 321] on span "Default Title" at bounding box center [638, 313] width 71 height 15
click at [638, 333] on label "Default Title" at bounding box center [749, 313] width 312 height 43
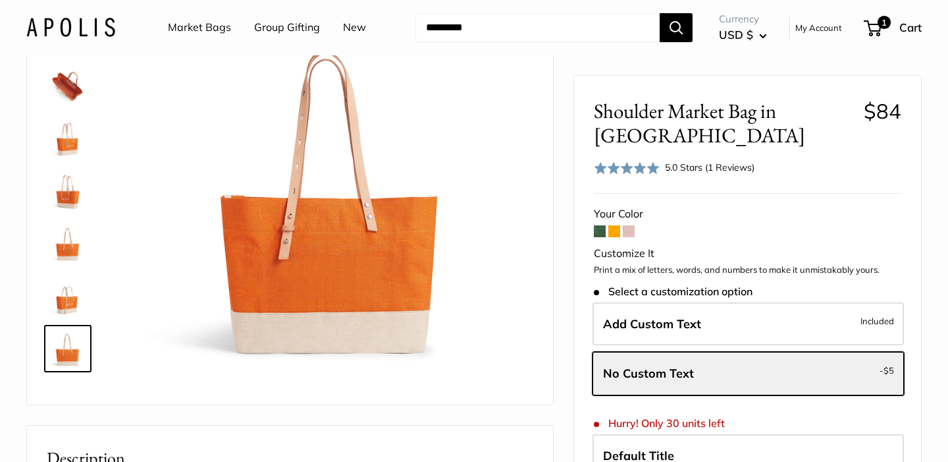
scroll to position [115, 0]
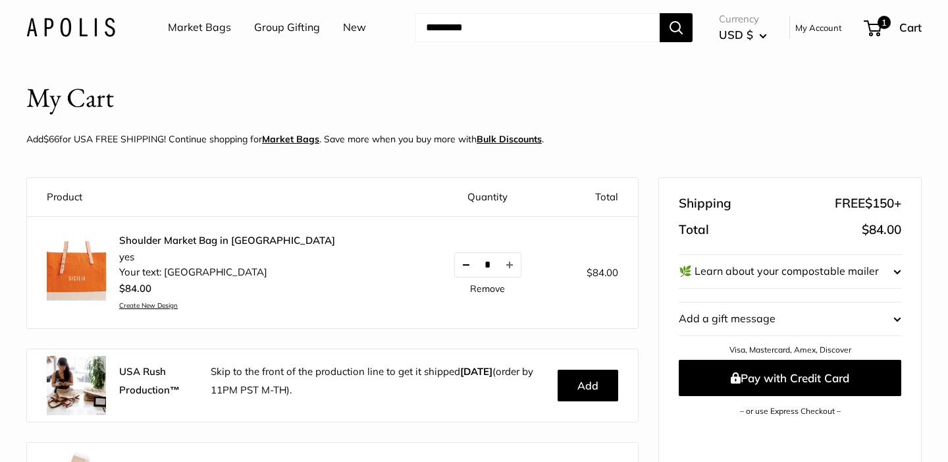
scroll to position [14, 0]
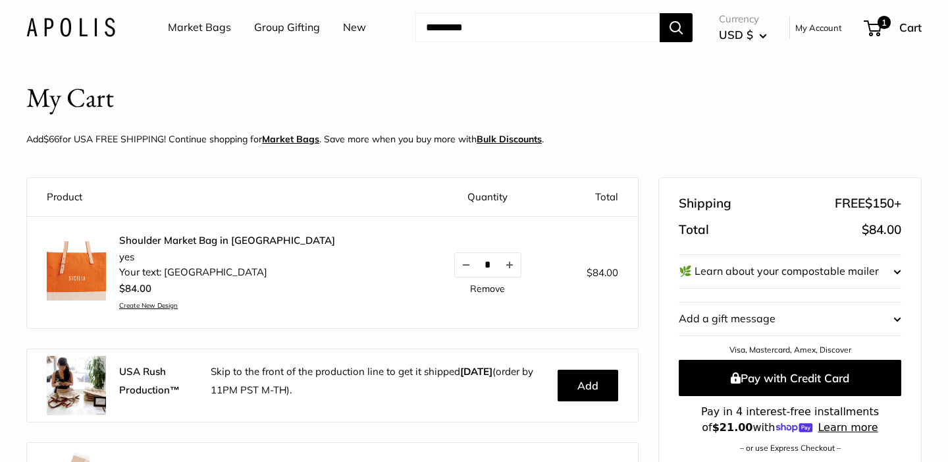
click at [470, 286] on link "Remove" at bounding box center [487, 288] width 35 height 9
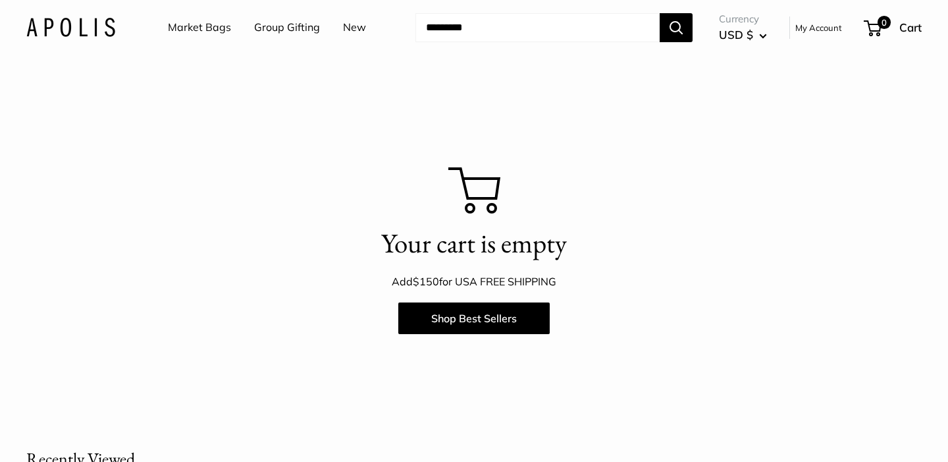
click at [268, 22] on link "Group Gifting" at bounding box center [287, 28] width 66 height 20
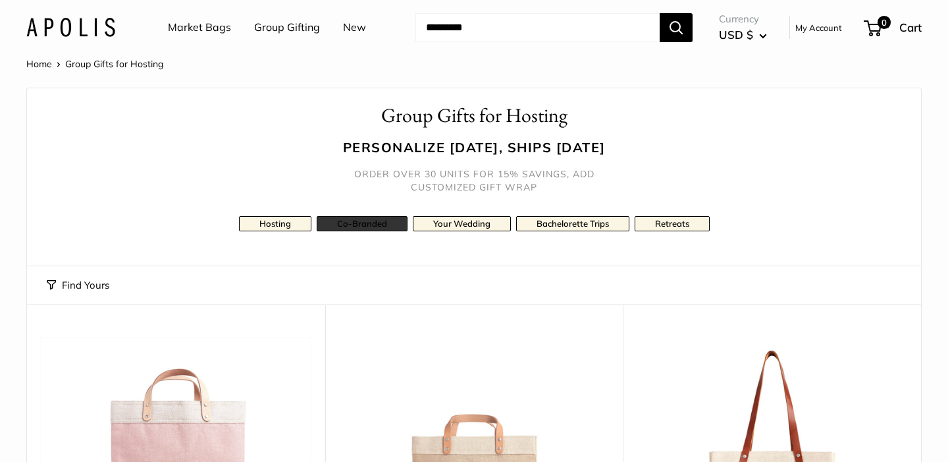
click at [371, 221] on link "Co-Branded" at bounding box center [362, 223] width 91 height 15
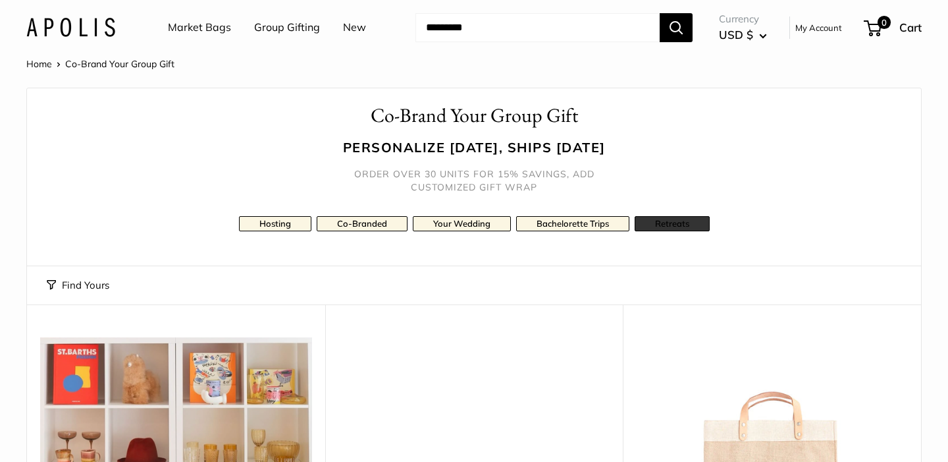
click at [681, 226] on link "Retreats" at bounding box center [672, 223] width 75 height 15
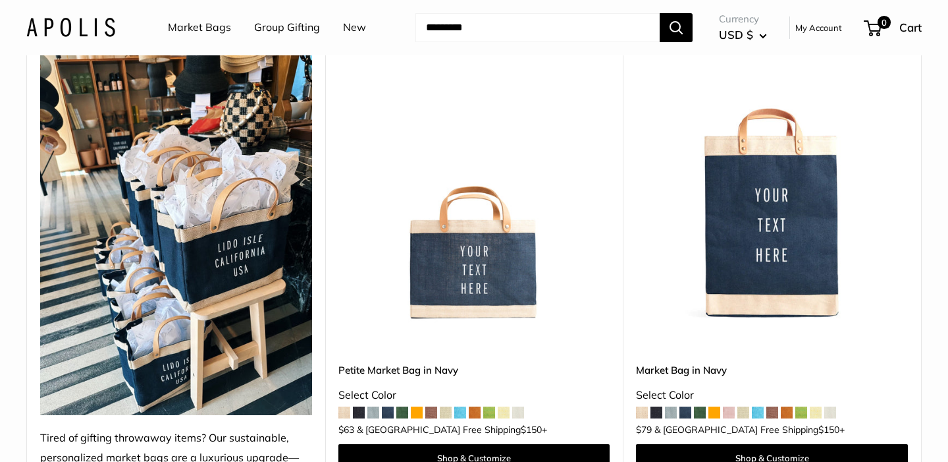
scroll to position [283, 0]
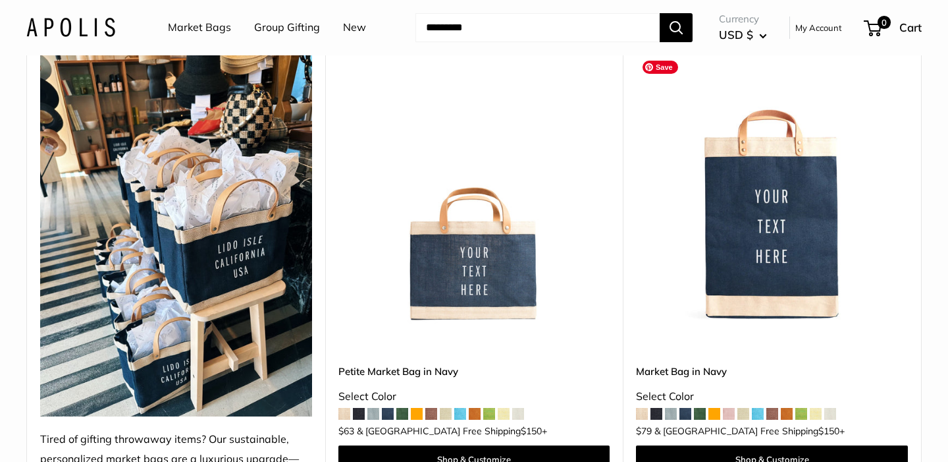
click at [0, 0] on img at bounding box center [0, 0] width 0 height 0
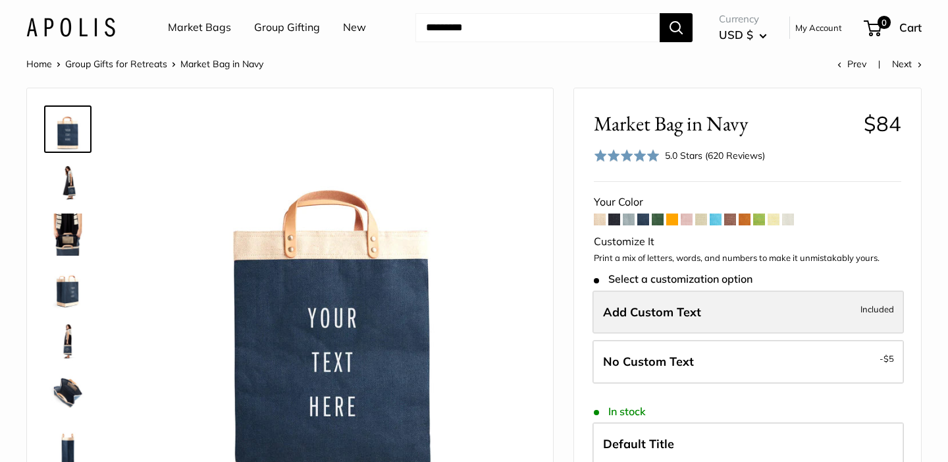
click at [738, 323] on label "Add Custom Text Included" at bounding box center [749, 311] width 312 height 43
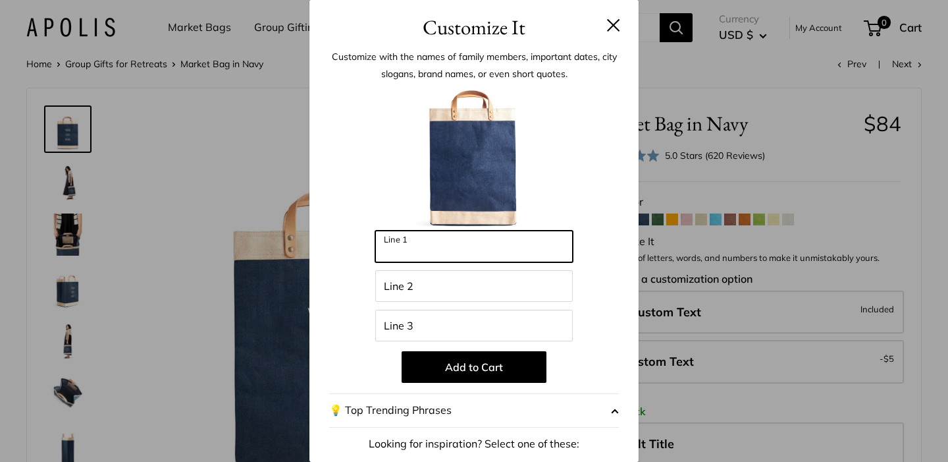
click at [478, 243] on input "Line 1" at bounding box center [474, 247] width 198 height 32
type input "*******"
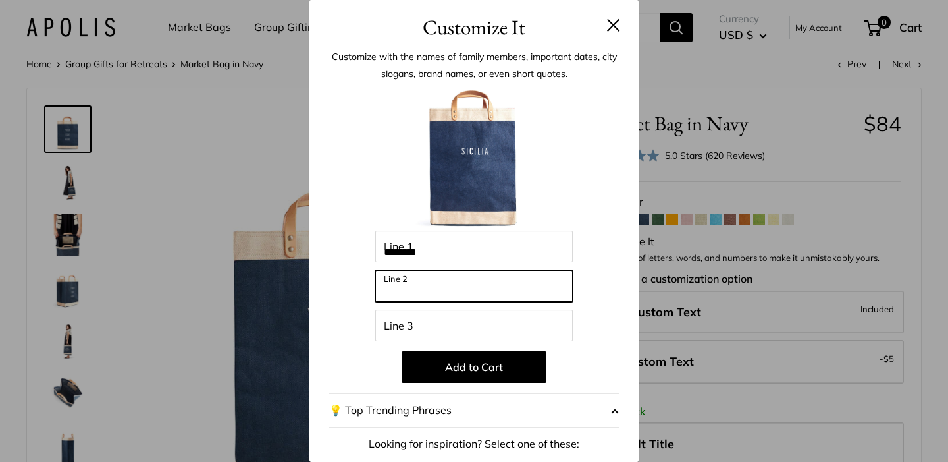
click at [449, 294] on input "Line 2" at bounding box center [474, 286] width 198 height 32
type input "****"
click at [424, 411] on button "💡 Top Trending Phrases" at bounding box center [474, 410] width 290 height 34
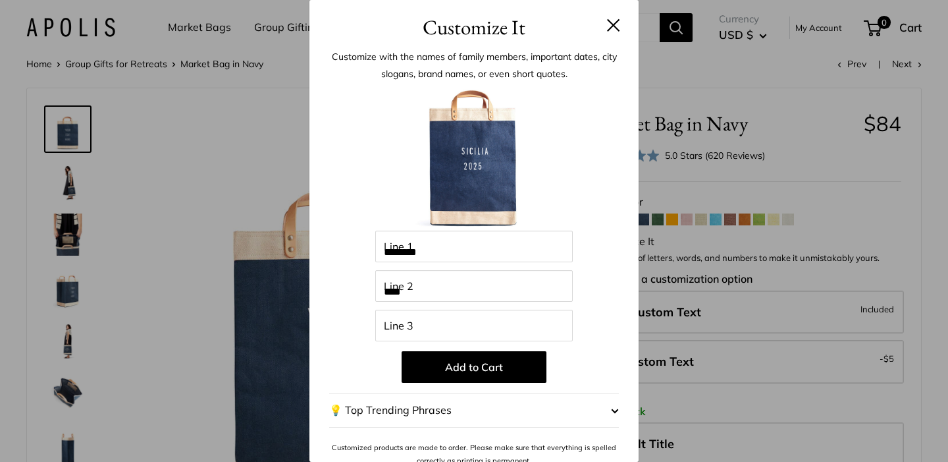
click at [618, 409] on span "button" at bounding box center [615, 410] width 8 height 20
